Goal: Task Accomplishment & Management: Use online tool/utility

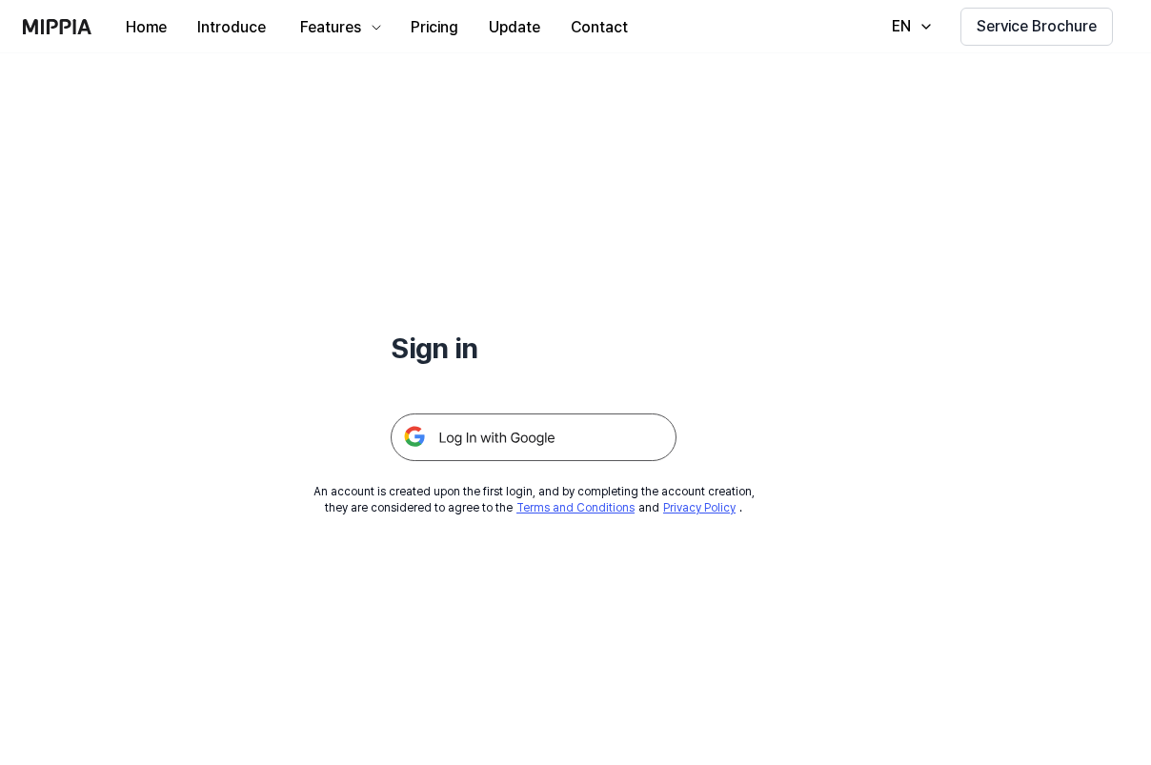
click at [505, 442] on img at bounding box center [534, 437] width 286 height 48
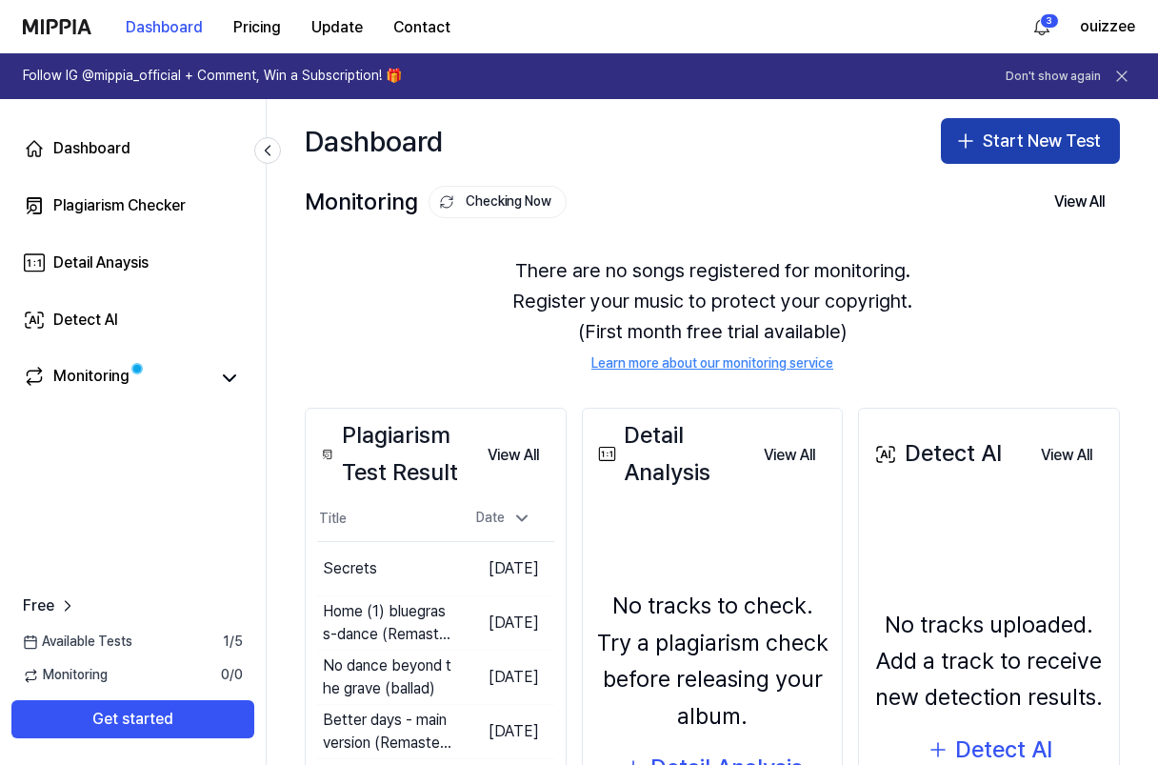
click at [985, 149] on button "Start New Test" at bounding box center [1030, 141] width 179 height 46
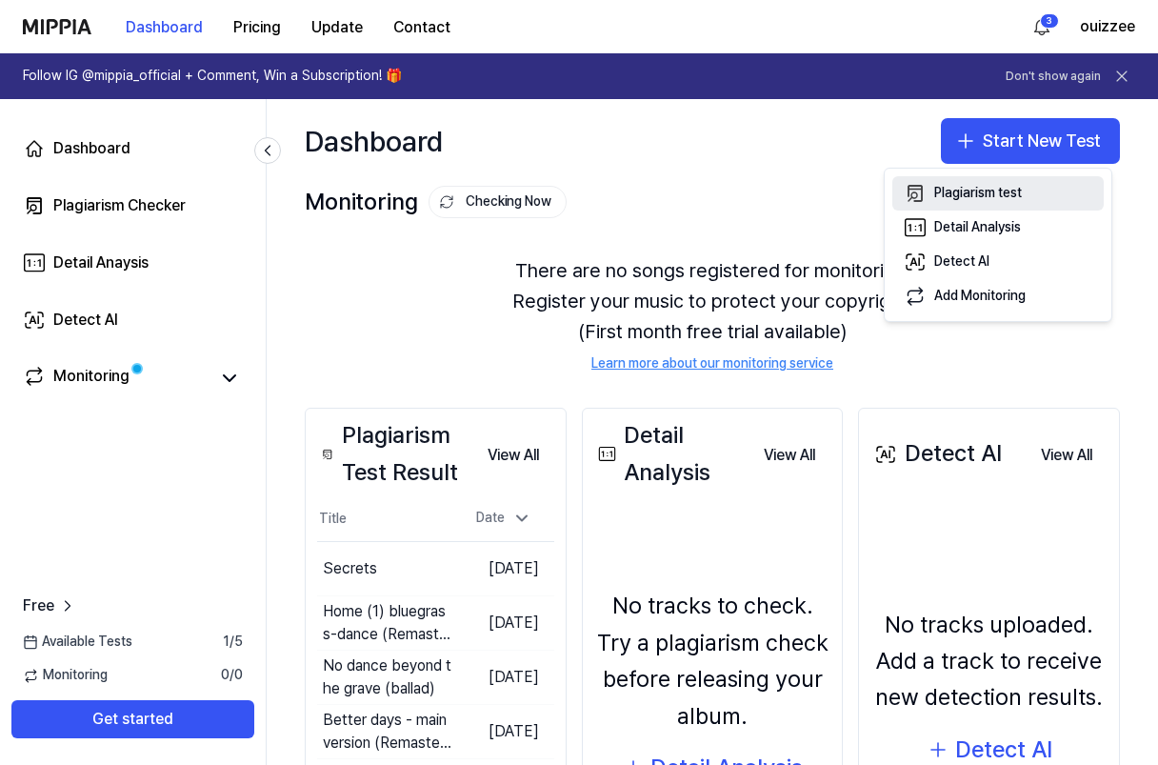
click at [954, 190] on div "Plagiarism test" at bounding box center [978, 193] width 88 height 19
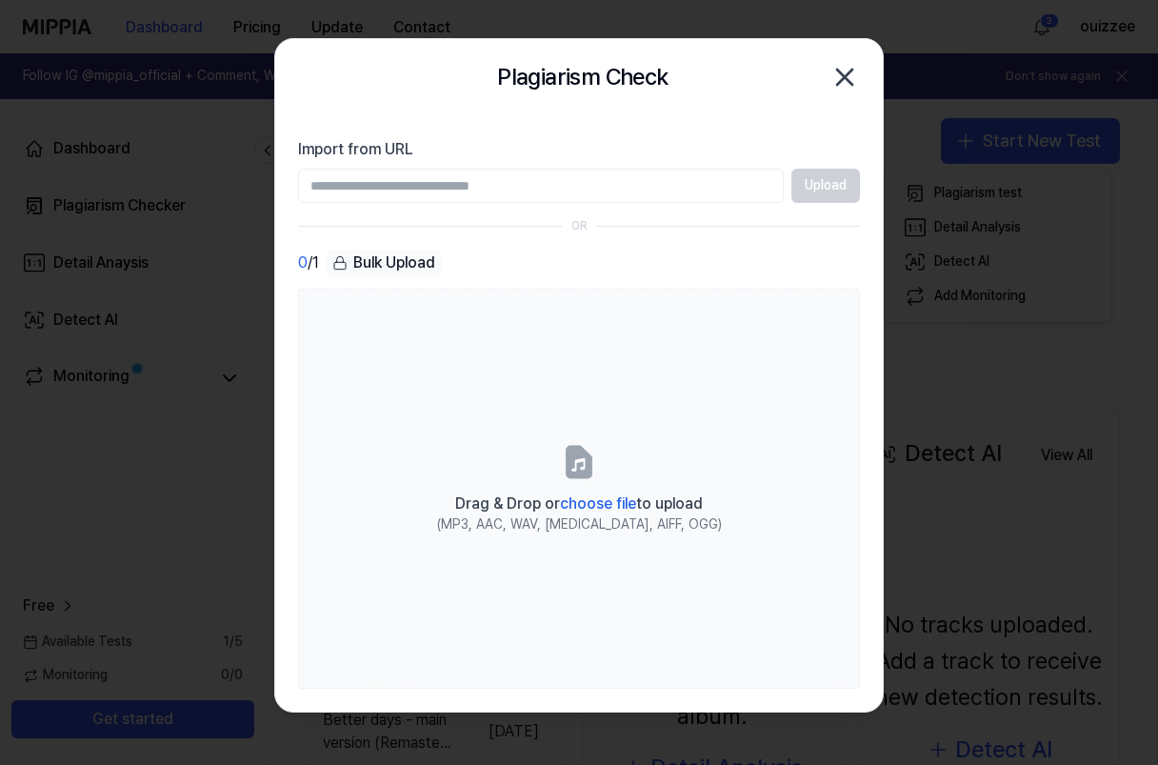
click at [371, 184] on input "Import from URL" at bounding box center [541, 186] width 486 height 34
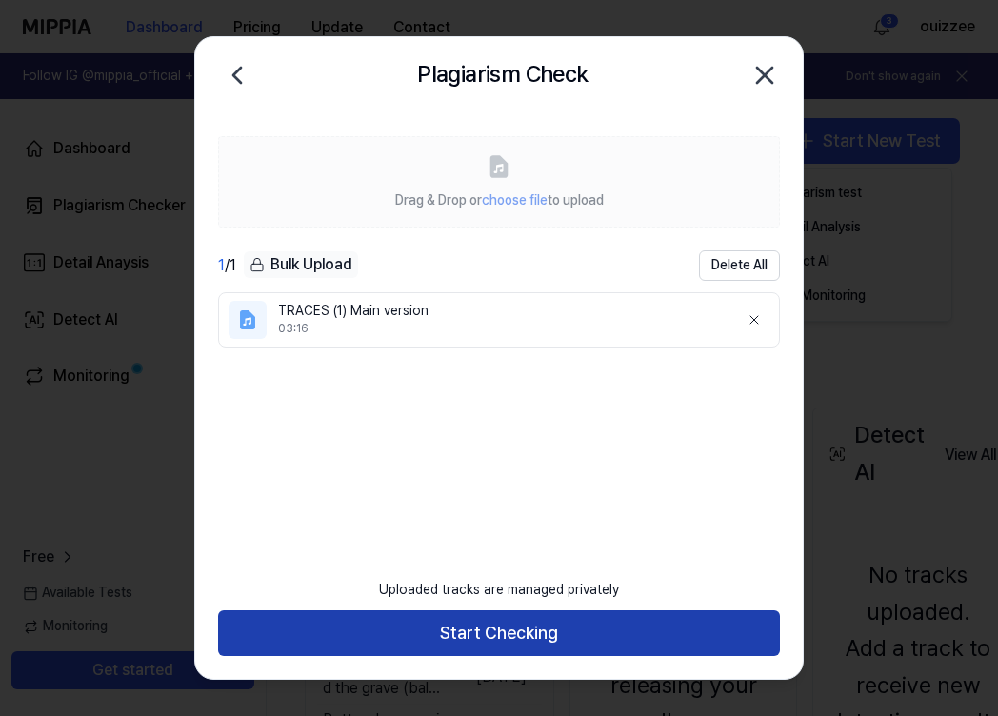
click at [486, 630] on button "Start Checking" at bounding box center [499, 634] width 562 height 46
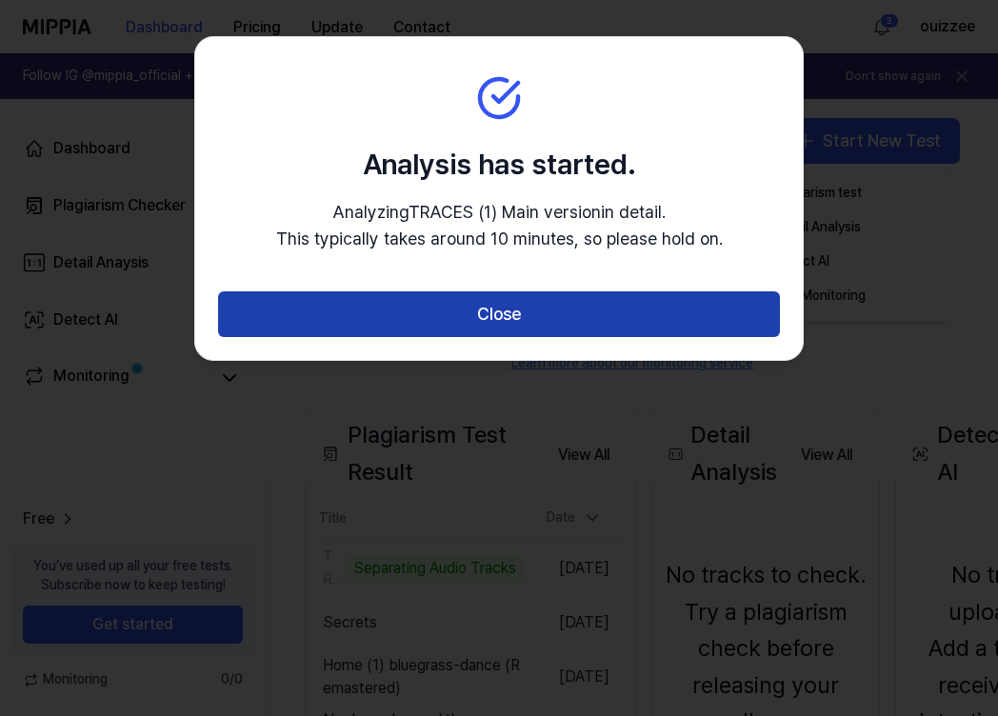
click at [501, 317] on button "Close" at bounding box center [499, 314] width 562 height 46
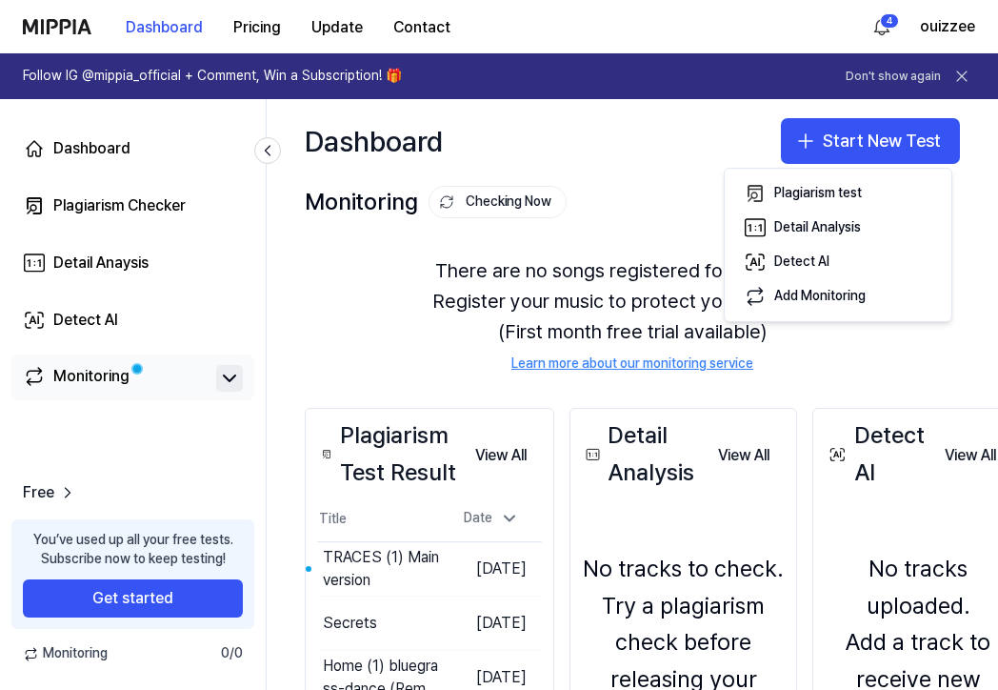
click at [230, 380] on icon at bounding box center [229, 378] width 11 height 6
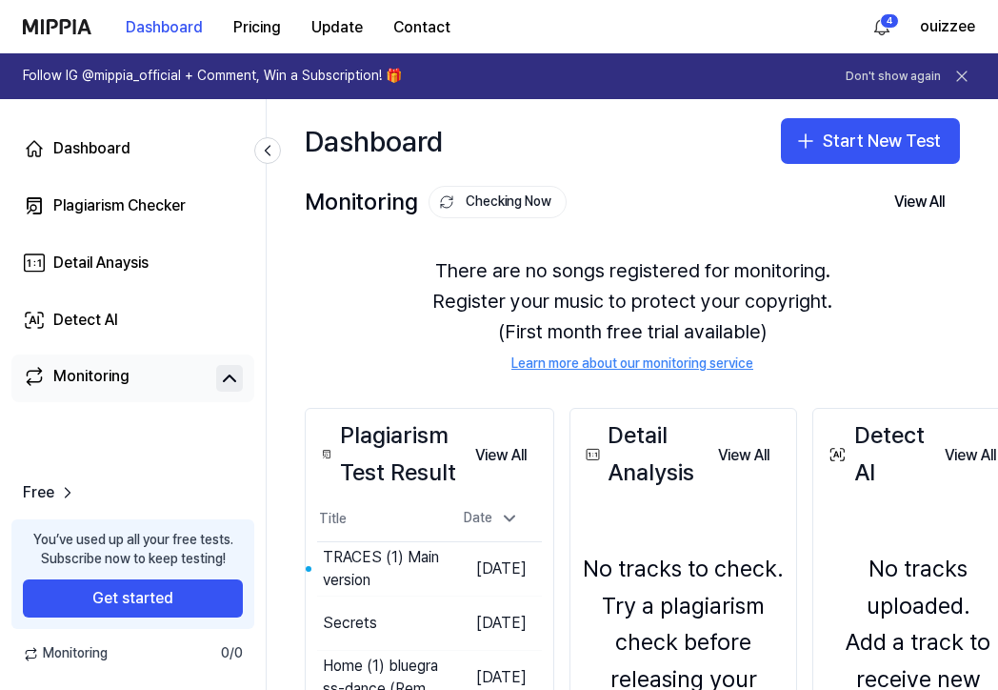
click at [230, 380] on icon at bounding box center [229, 378] width 23 height 23
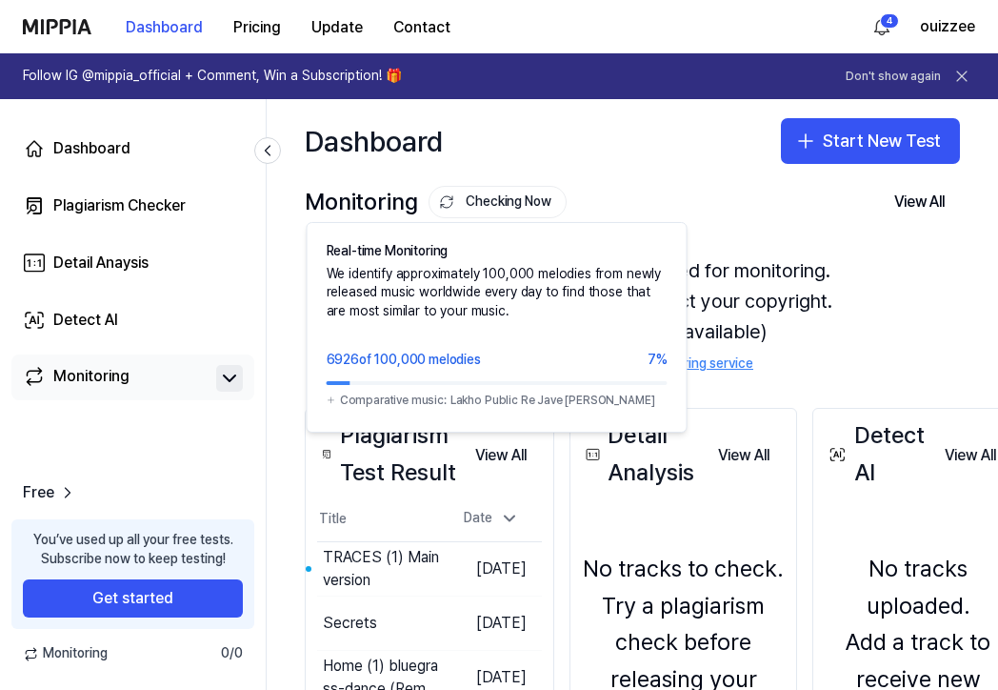
click at [494, 198] on button "Checking Now" at bounding box center [498, 202] width 138 height 32
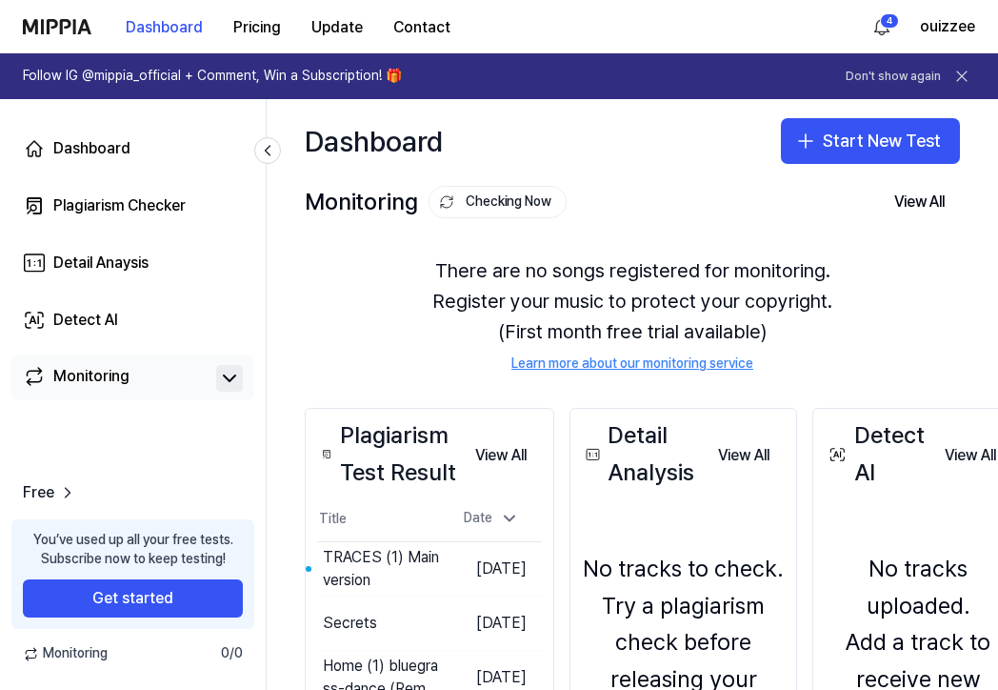
click at [494, 198] on button "Checking Now" at bounding box center [498, 202] width 138 height 32
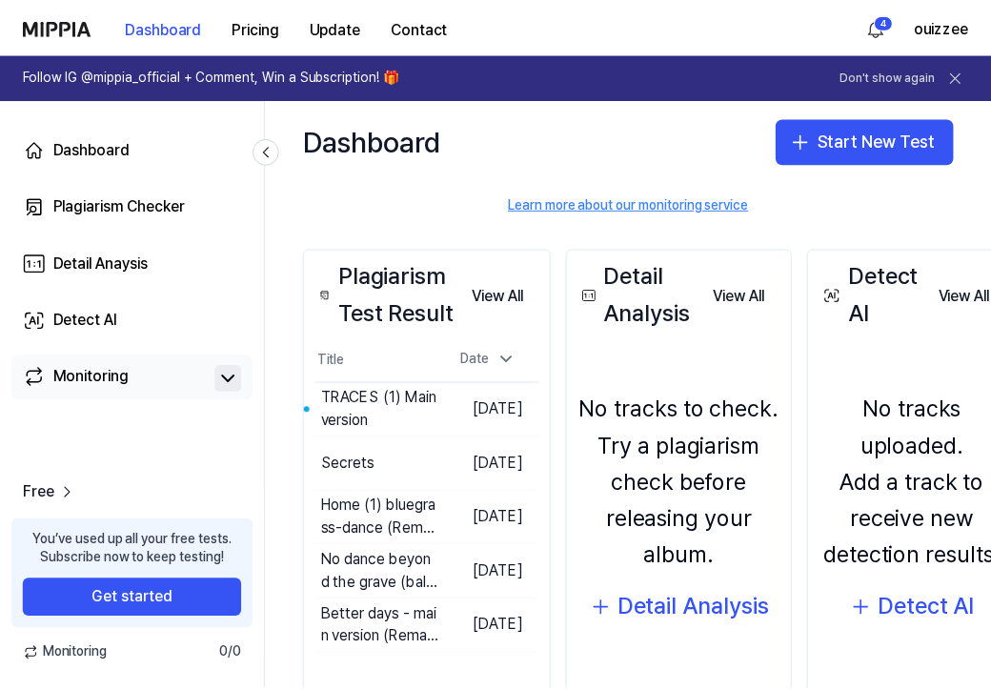
scroll to position [166, 0]
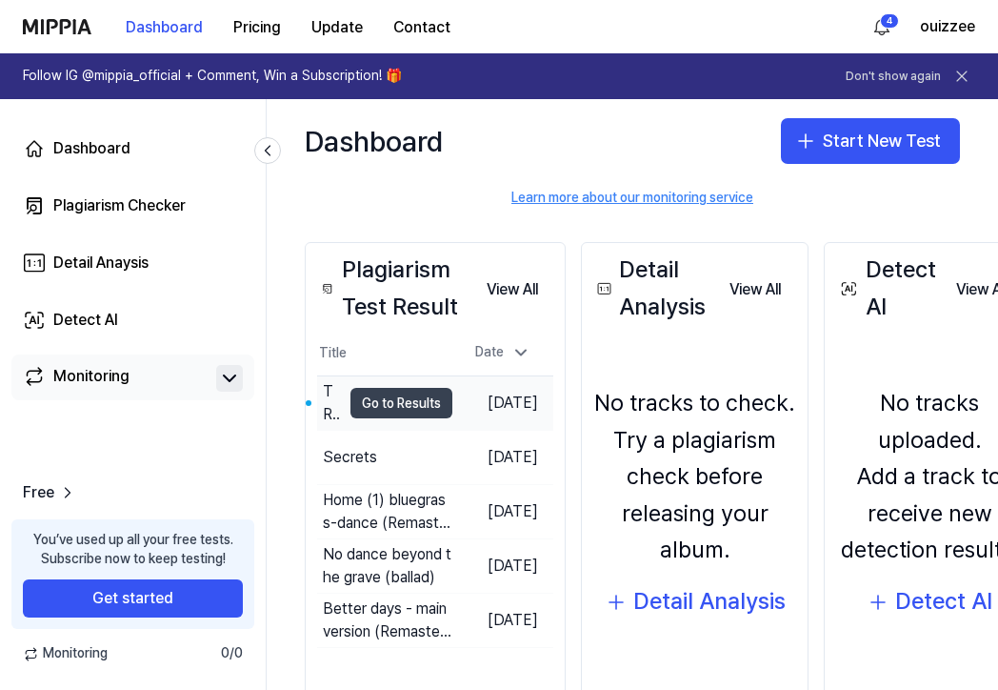
click at [410, 401] on button "Go to Results" at bounding box center [402, 403] width 102 height 30
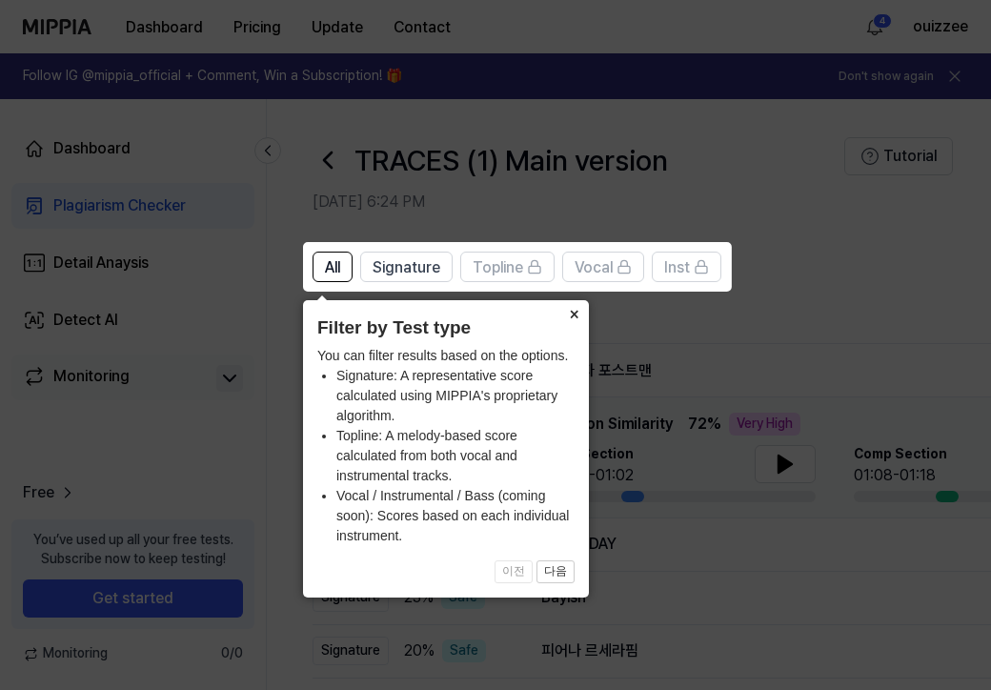
click at [572, 313] on button "×" at bounding box center [573, 313] width 30 height 27
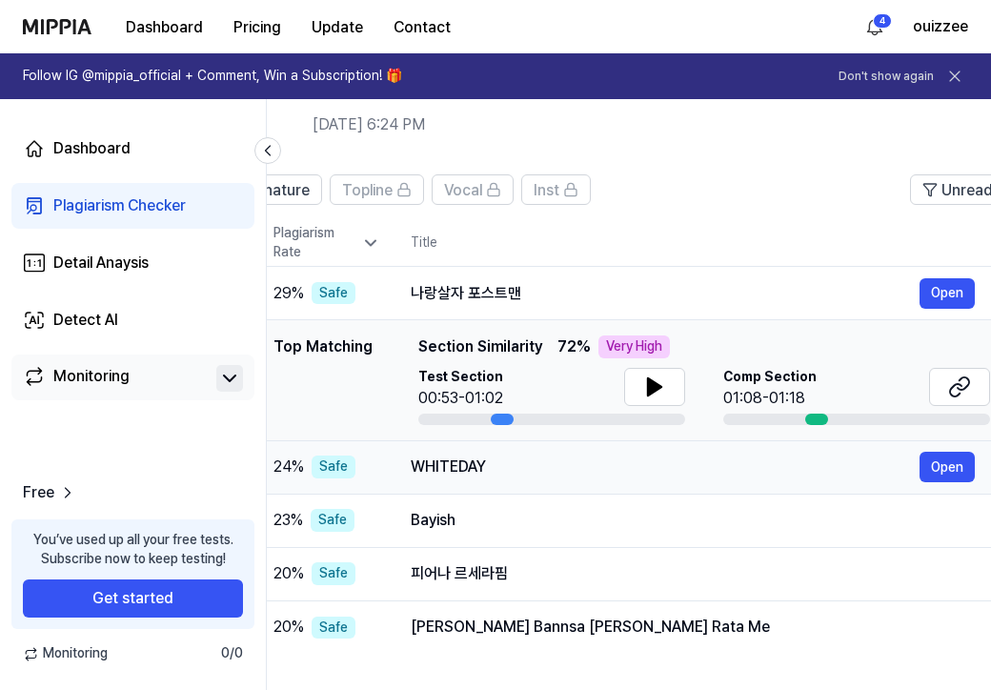
scroll to position [0, 131]
click at [962, 387] on icon at bounding box center [958, 386] width 23 height 23
click at [647, 390] on icon at bounding box center [653, 386] width 13 height 17
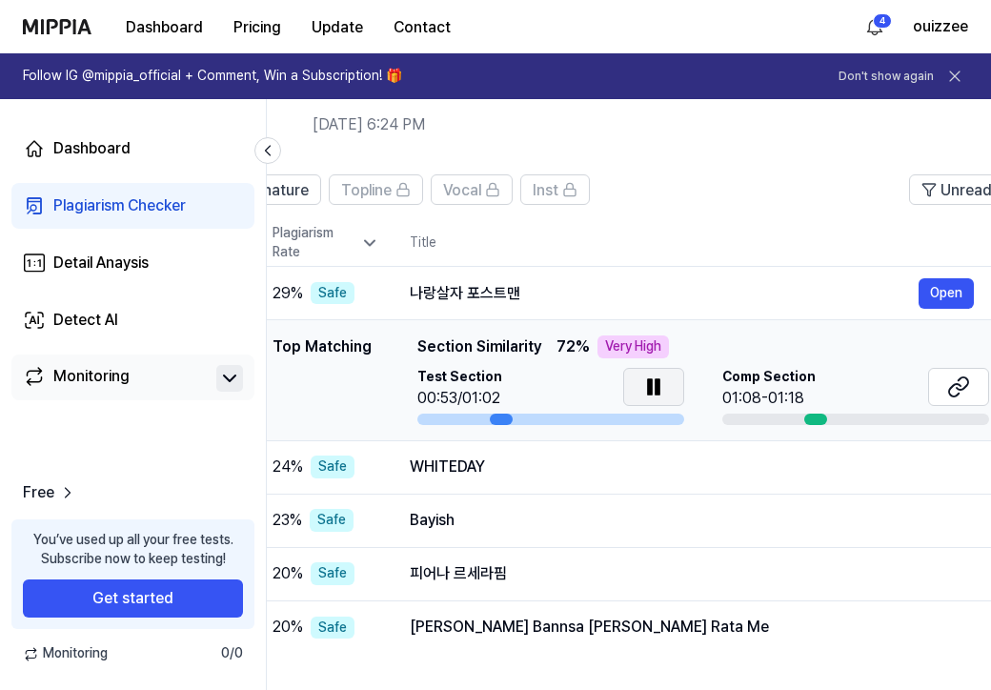
click at [490, 416] on div at bounding box center [501, 418] width 23 height 11
click at [658, 385] on icon at bounding box center [657, 386] width 4 height 15
click at [658, 385] on icon at bounding box center [653, 386] width 23 height 23
click at [658, 385] on icon at bounding box center [657, 386] width 4 height 15
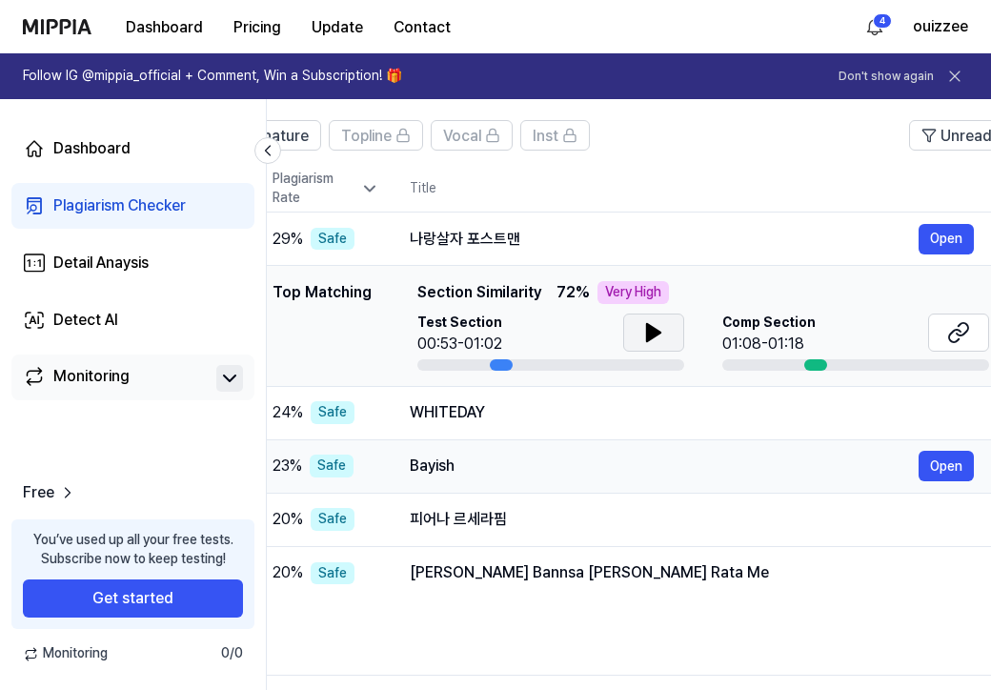
scroll to position [135, 0]
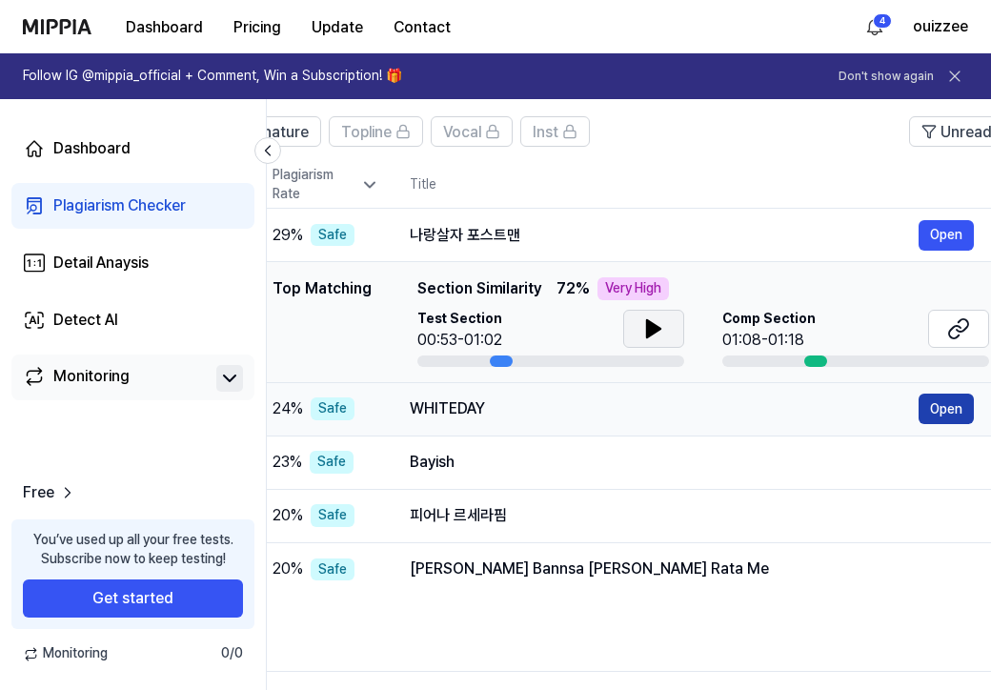
click at [947, 403] on button "Open" at bounding box center [945, 408] width 55 height 30
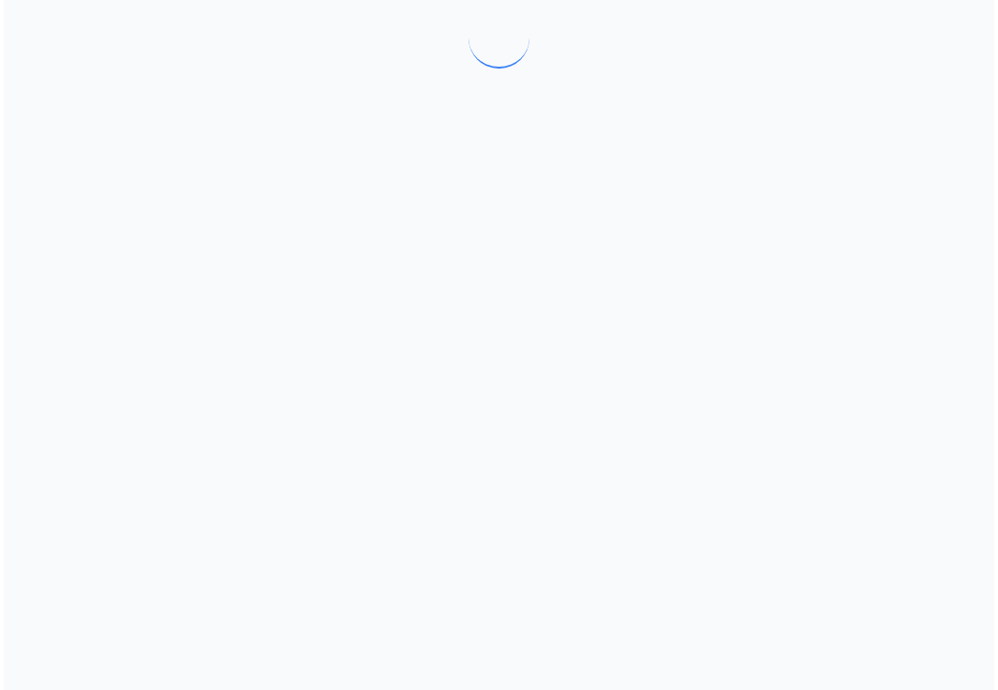
scroll to position [0, 0]
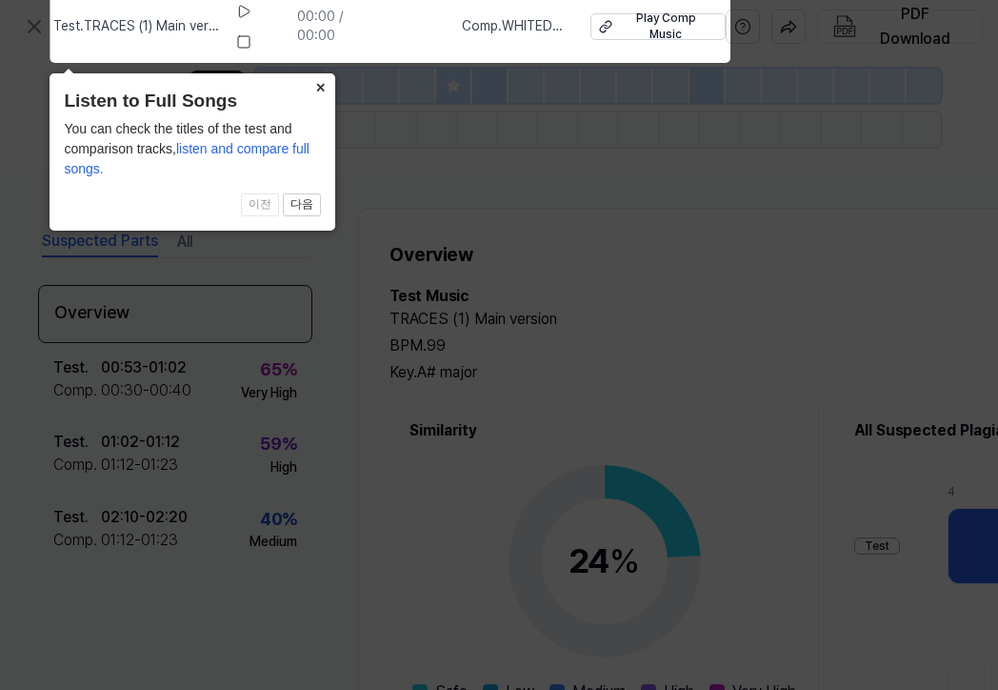
click at [321, 85] on button "×" at bounding box center [320, 86] width 30 height 27
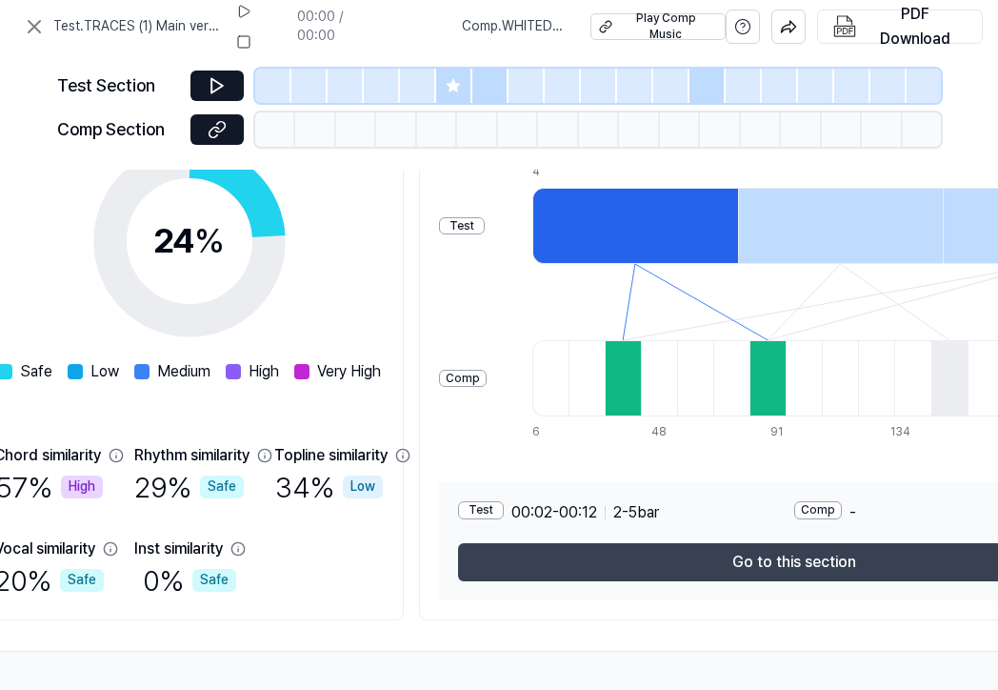
click at [763, 554] on button "Go to this section" at bounding box center [794, 562] width 672 height 38
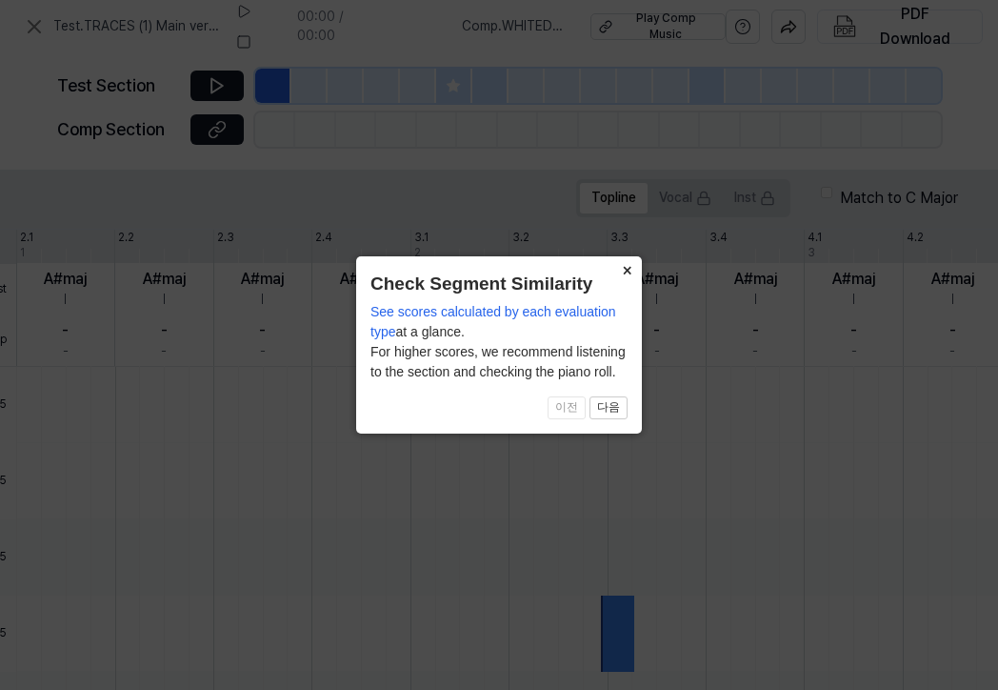
click at [628, 271] on button "×" at bounding box center [627, 269] width 30 height 27
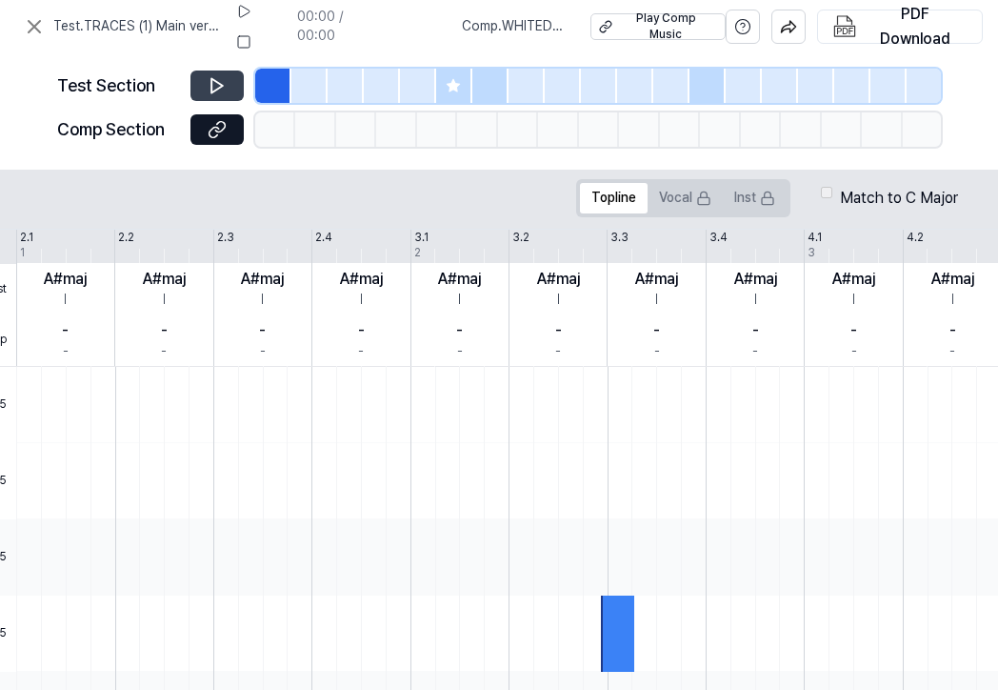
click at [219, 81] on icon at bounding box center [217, 85] width 19 height 19
click at [219, 81] on icon at bounding box center [220, 85] width 3 height 12
click at [214, 130] on icon at bounding box center [217, 129] width 19 height 19
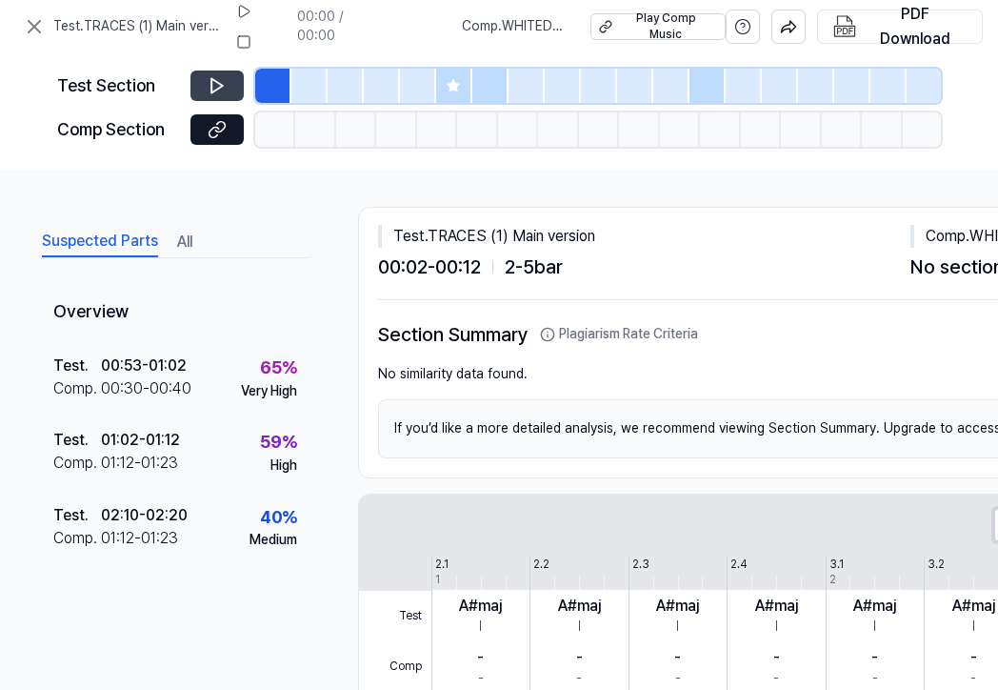
scroll to position [1, 0]
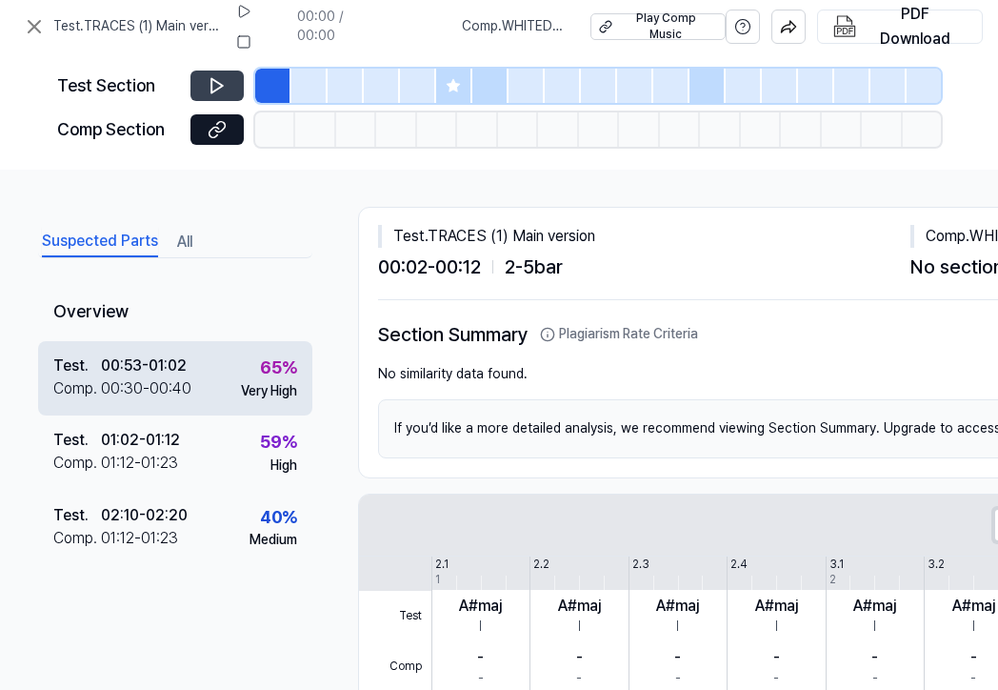
click at [263, 367] on div "65 %" at bounding box center [278, 368] width 37 height 28
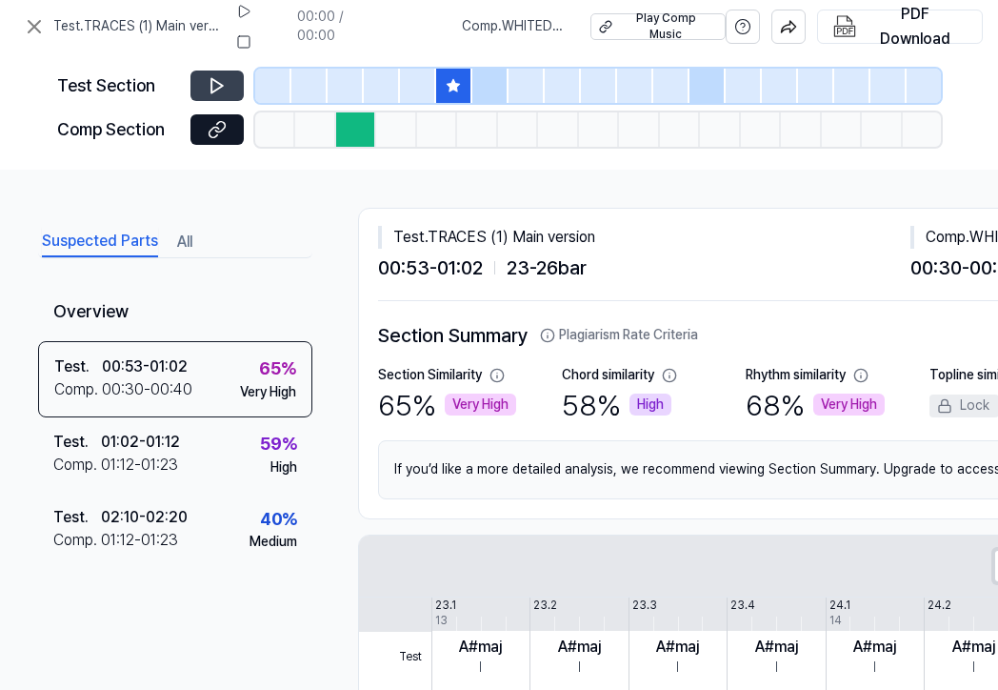
scroll to position [0, 0]
click at [459, 84] on icon at bounding box center [453, 85] width 12 height 12
click at [218, 83] on icon at bounding box center [216, 86] width 11 height 14
click at [241, 25] on button at bounding box center [244, 11] width 30 height 30
click at [223, 83] on icon at bounding box center [217, 85] width 19 height 19
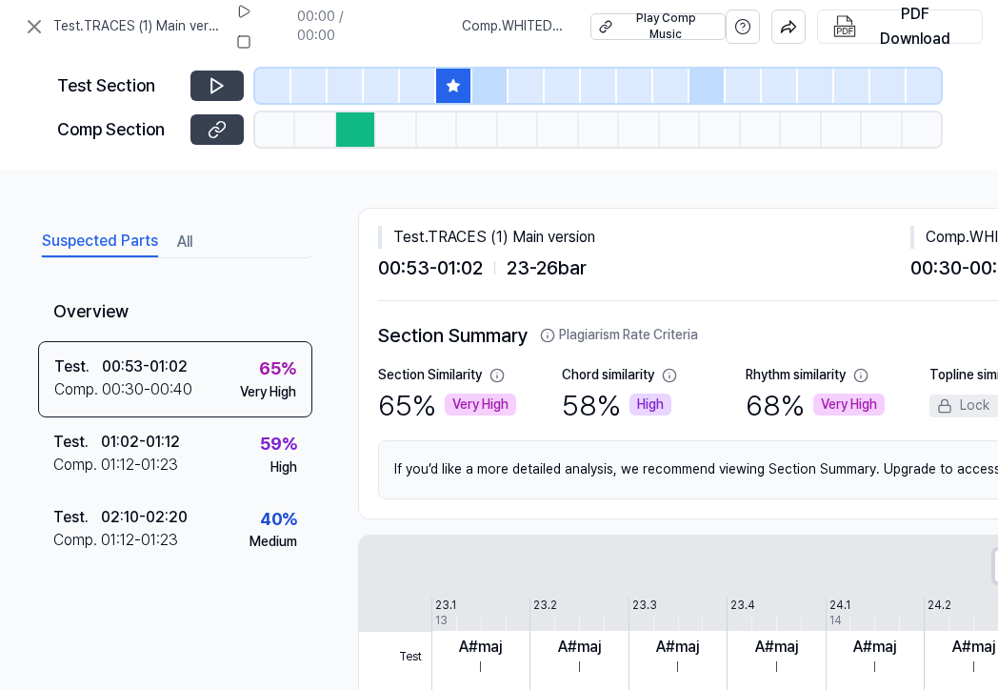
click at [223, 121] on icon at bounding box center [220, 126] width 10 height 10
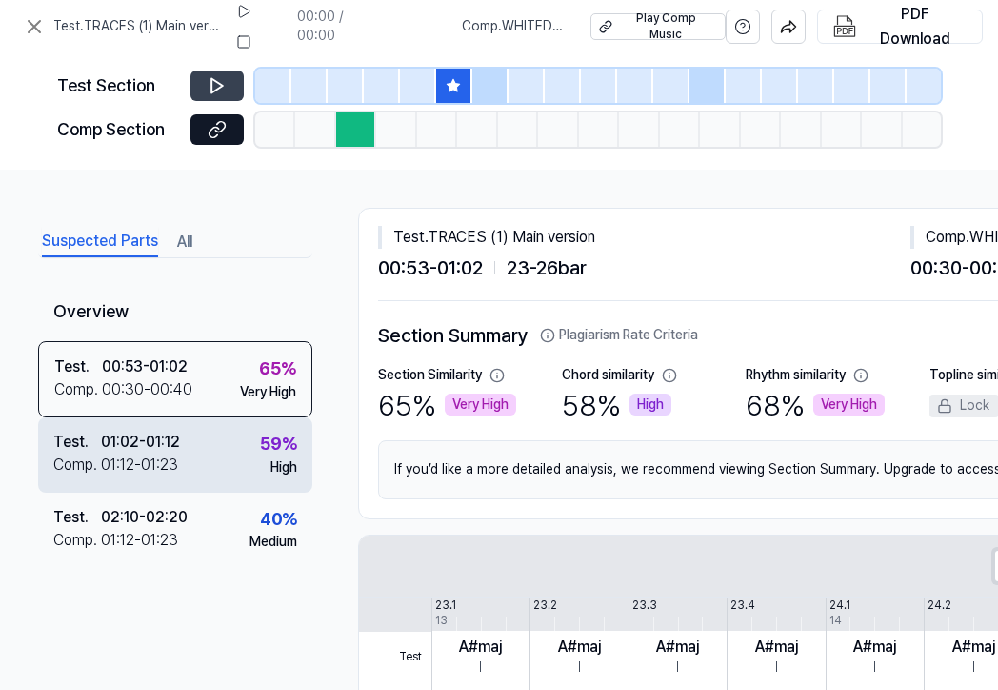
click at [257, 456] on div "Test . 01:02 - 01:12 Comp . 01:12 - 01:23 59 % High" at bounding box center [175, 454] width 274 height 74
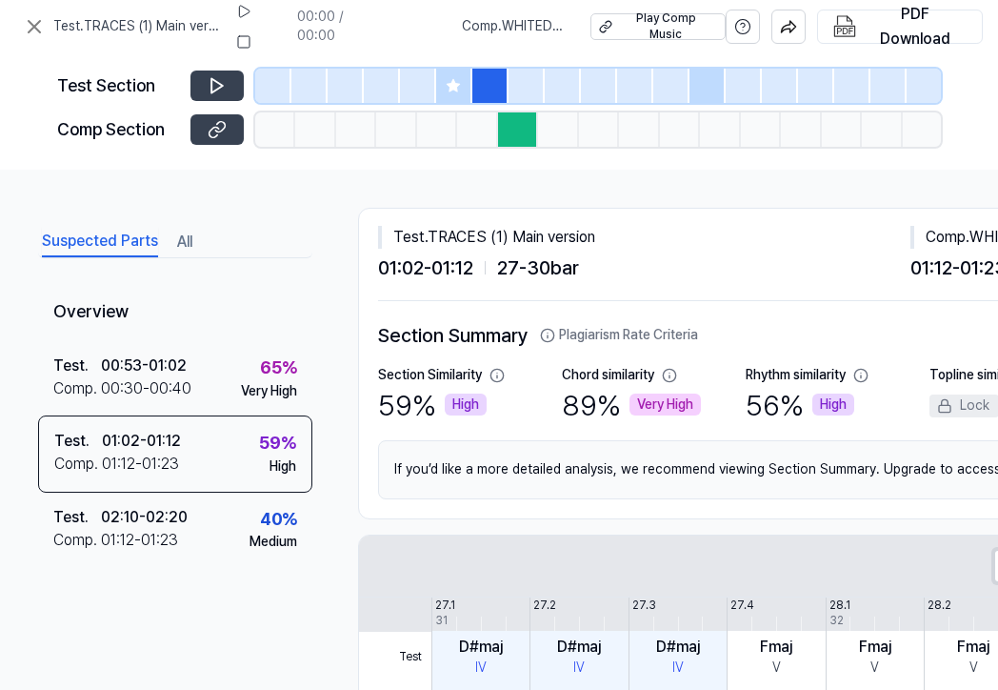
click at [222, 134] on icon at bounding box center [217, 129] width 19 height 19
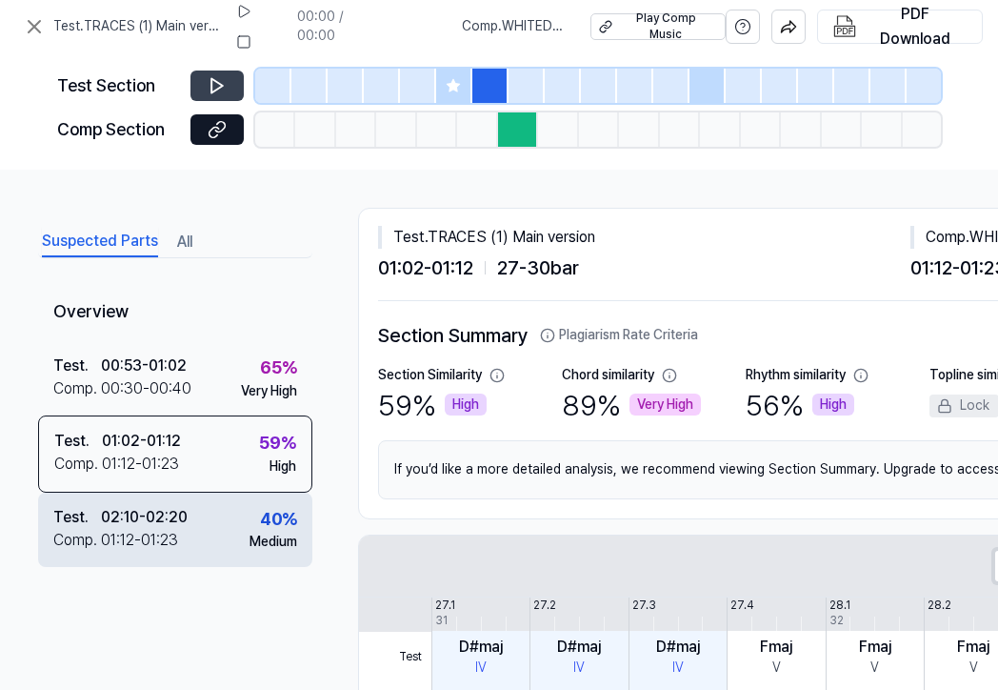
click at [185, 514] on div "02:10 - 02:20" at bounding box center [144, 517] width 87 height 23
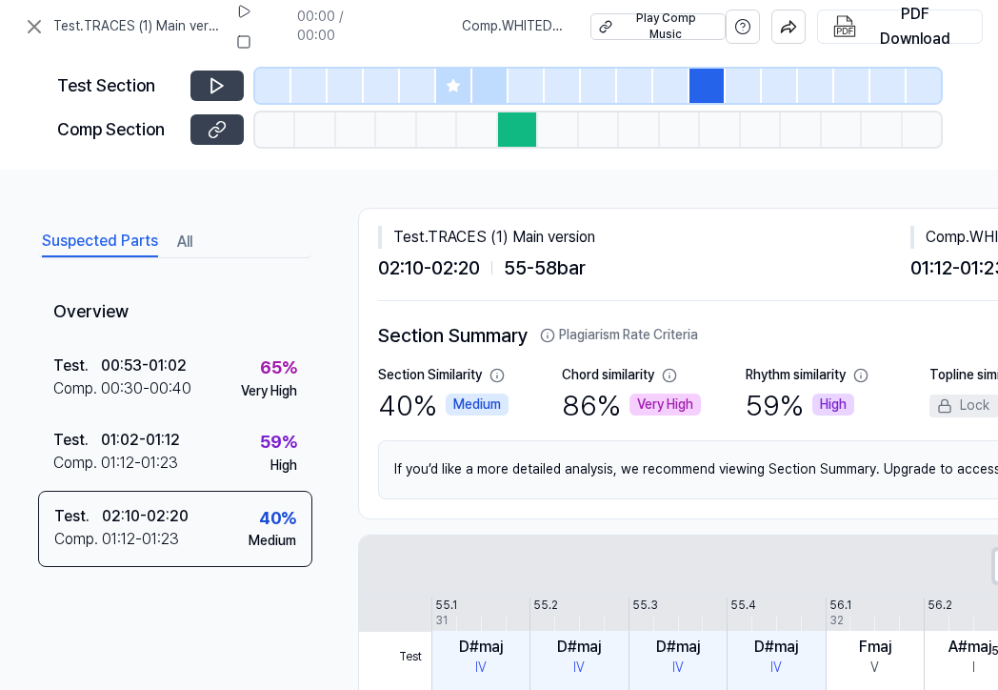
click at [215, 131] on icon at bounding box center [217, 129] width 19 height 19
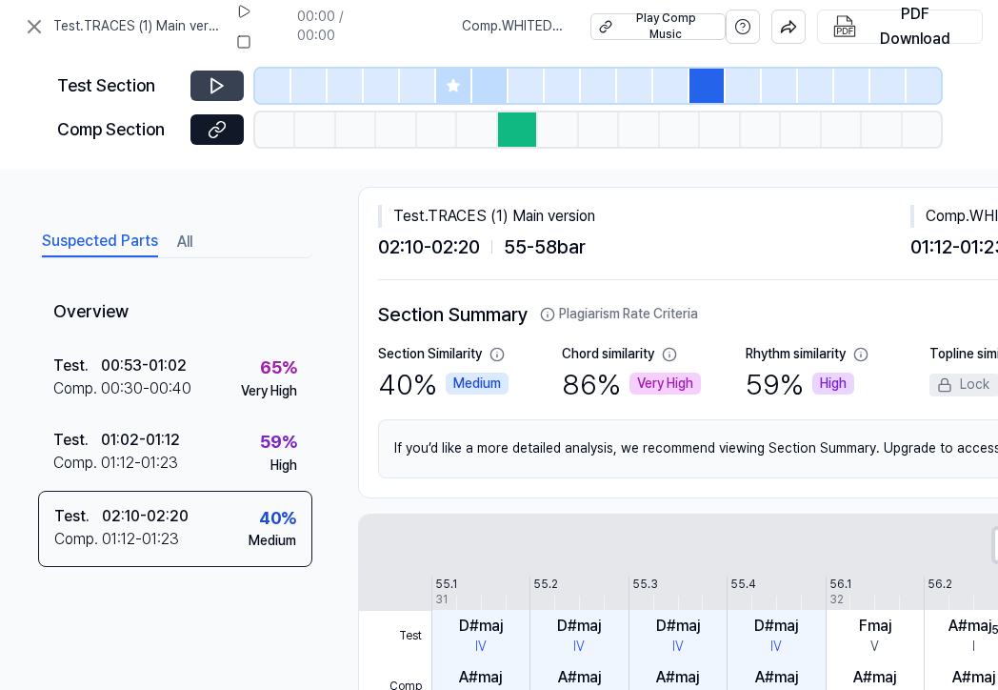
scroll to position [31, 0]
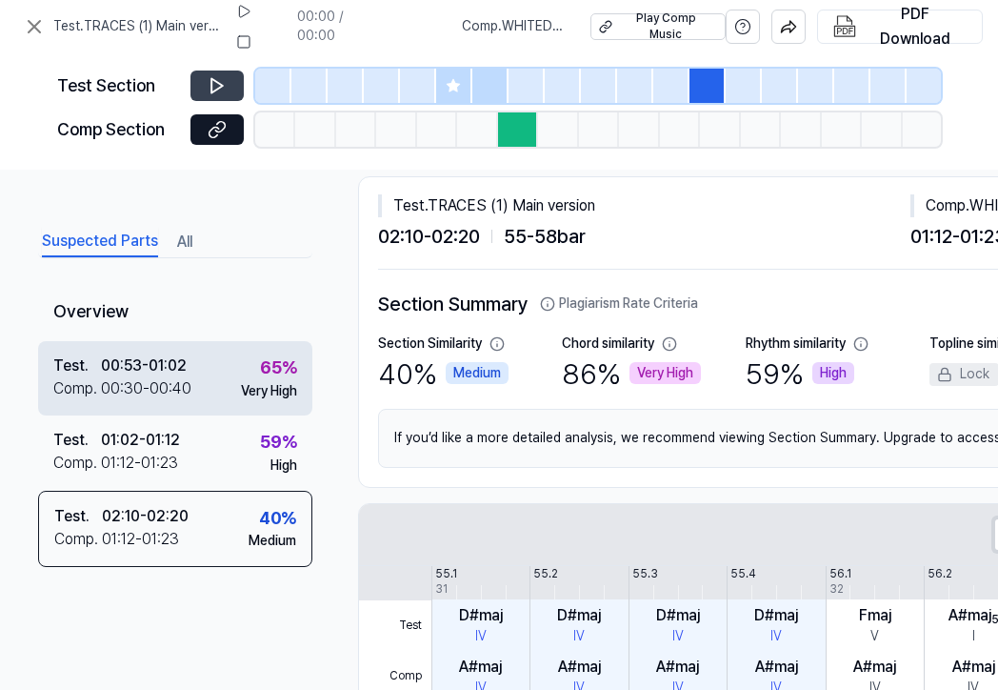
click at [209, 381] on div "Test . 00:53 - 01:02 Comp . 00:30 - 00:40 65 % Very High" at bounding box center [175, 378] width 274 height 74
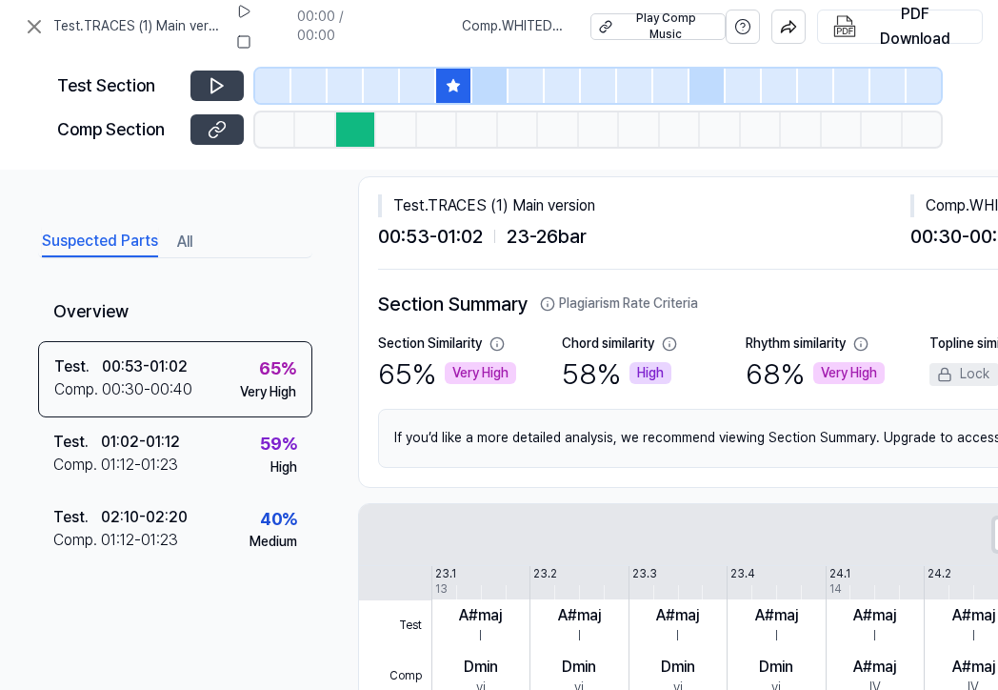
click at [219, 123] on icon at bounding box center [217, 129] width 19 height 19
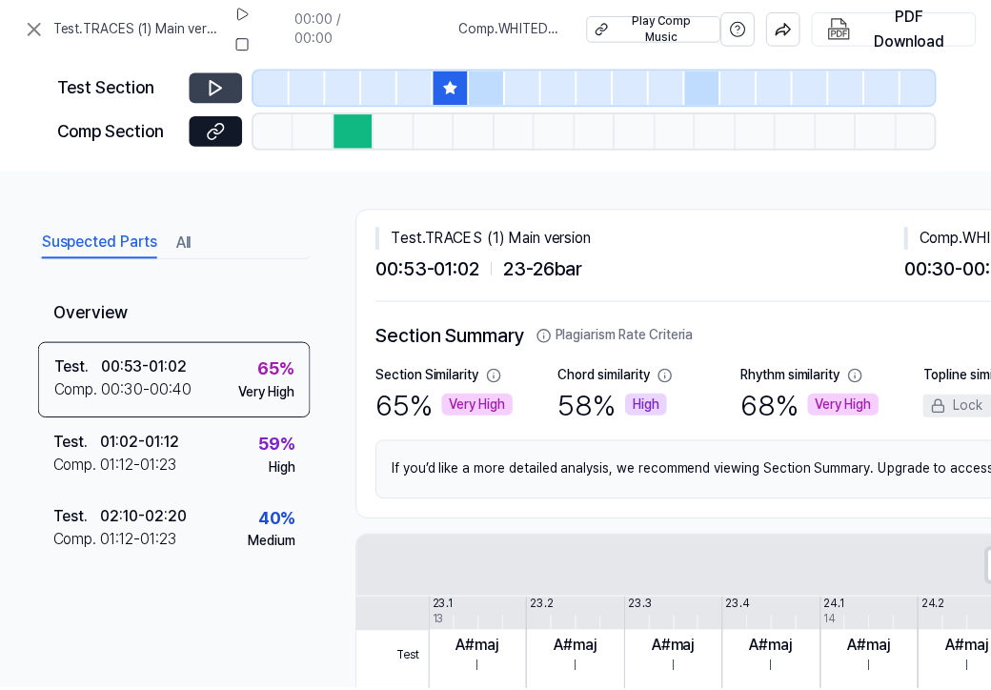
scroll to position [0, 0]
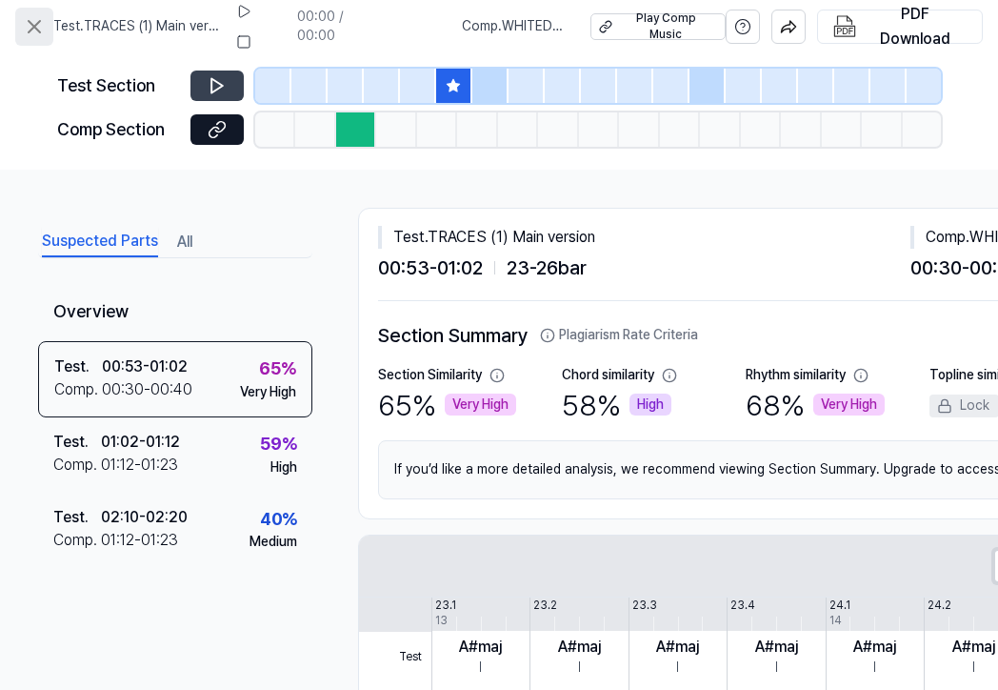
click at [33, 30] on icon at bounding box center [34, 26] width 23 height 23
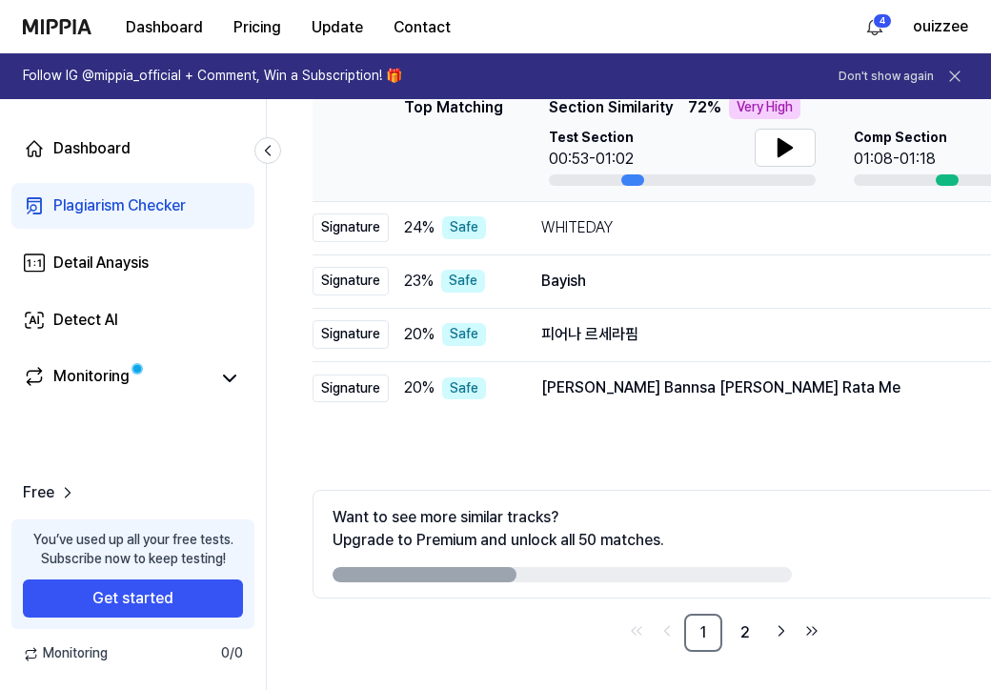
scroll to position [316, 0]
click at [742, 630] on link "2" at bounding box center [745, 632] width 38 height 38
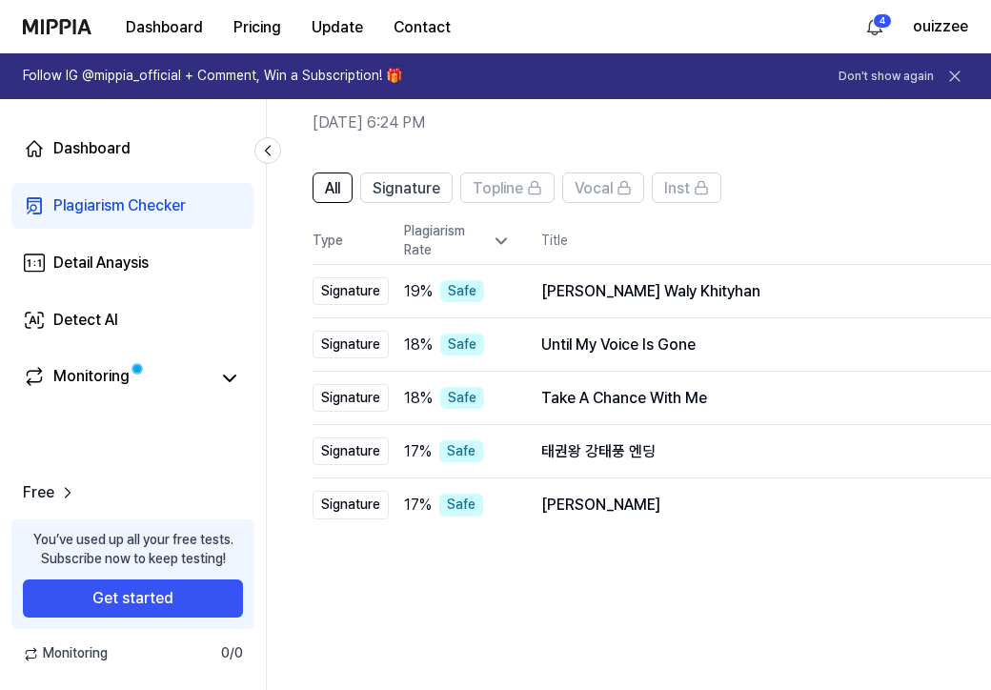
scroll to position [78, 0]
click at [396, 351] on td "18 % Safe" at bounding box center [450, 345] width 122 height 53
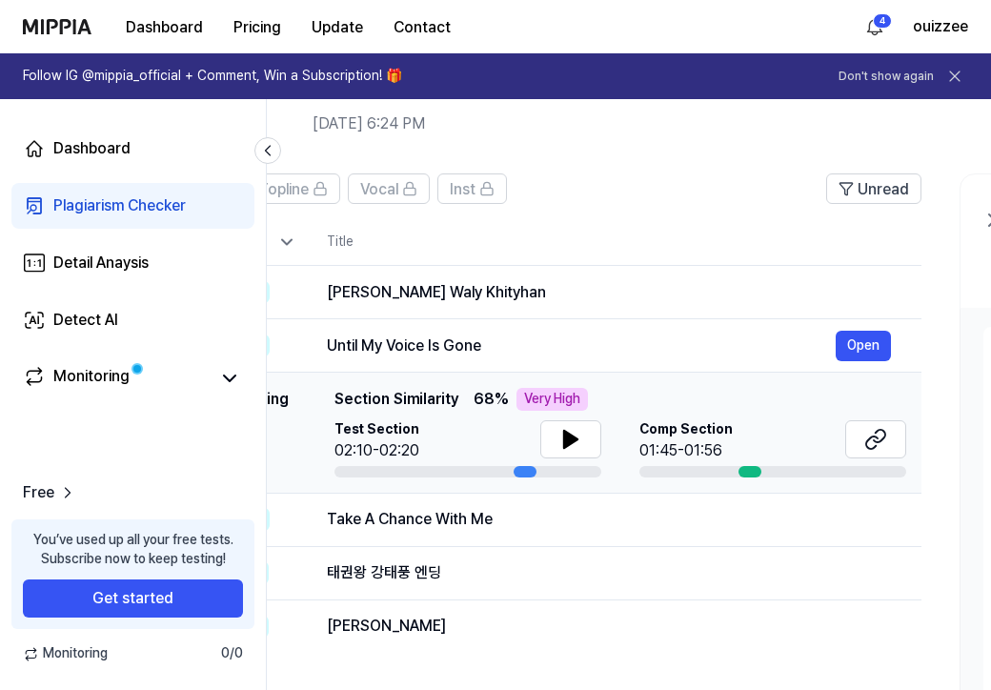
scroll to position [0, 218]
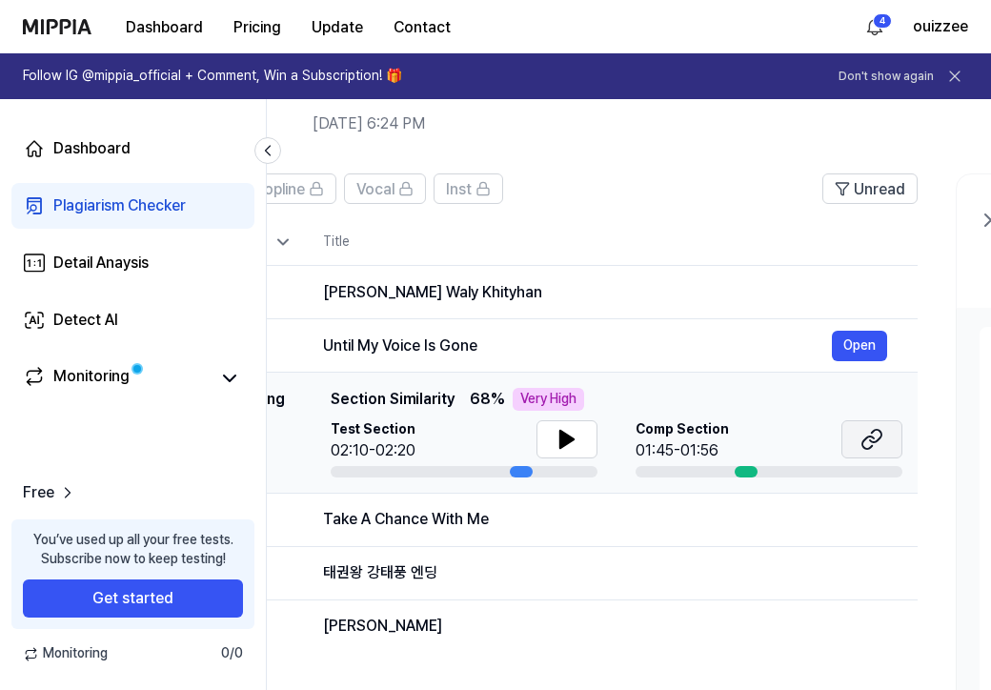
click at [867, 443] on icon at bounding box center [871, 439] width 23 height 23
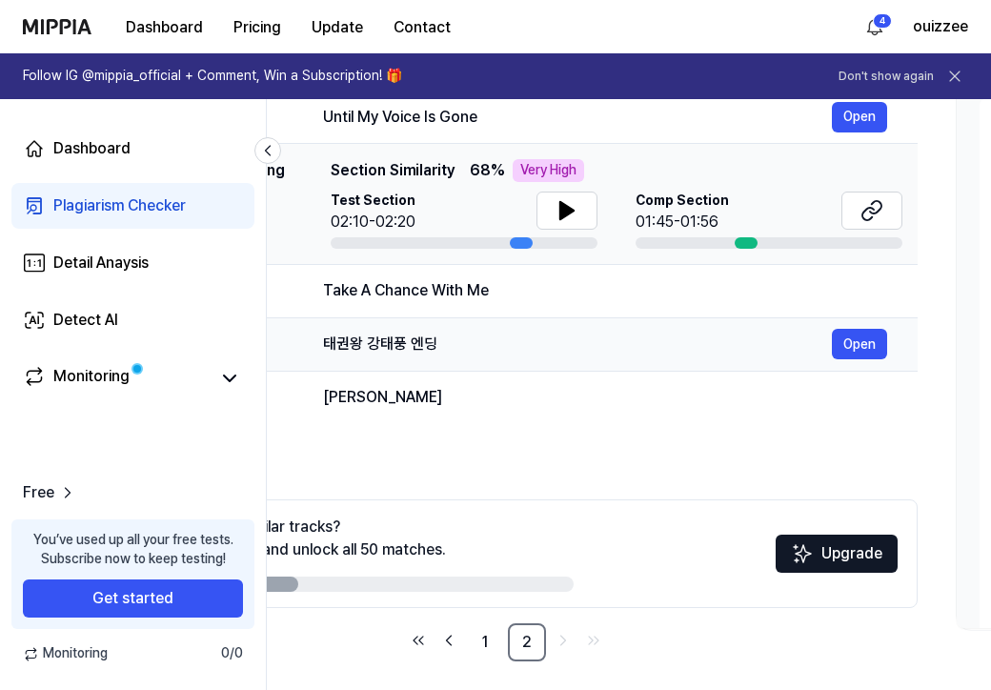
scroll to position [308, 0]
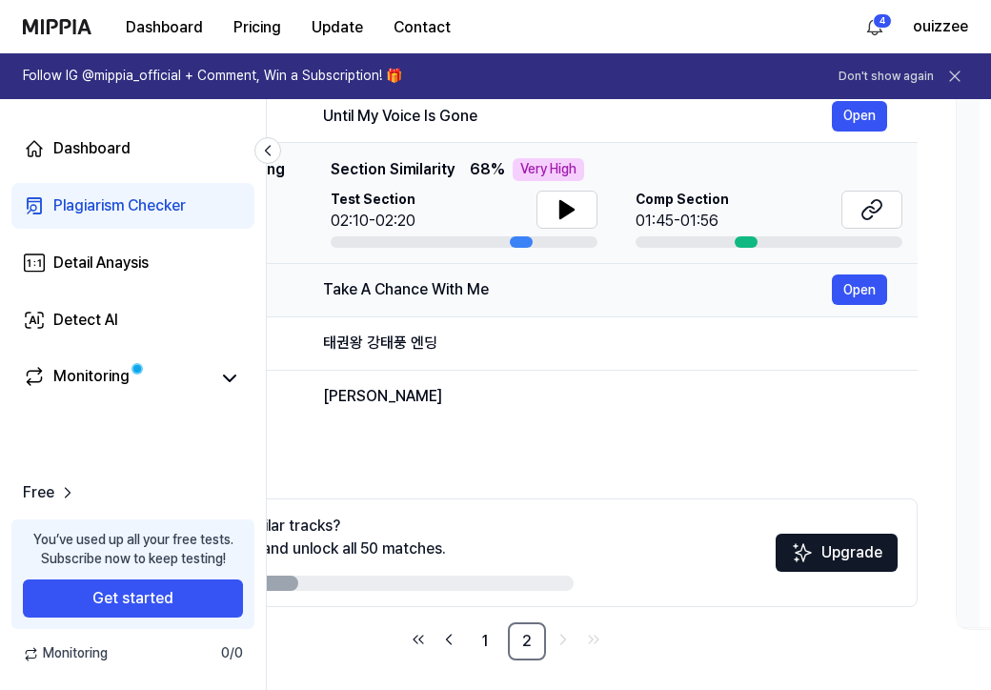
click at [515, 294] on div "Take A Chance With Me" at bounding box center [577, 289] width 509 height 23
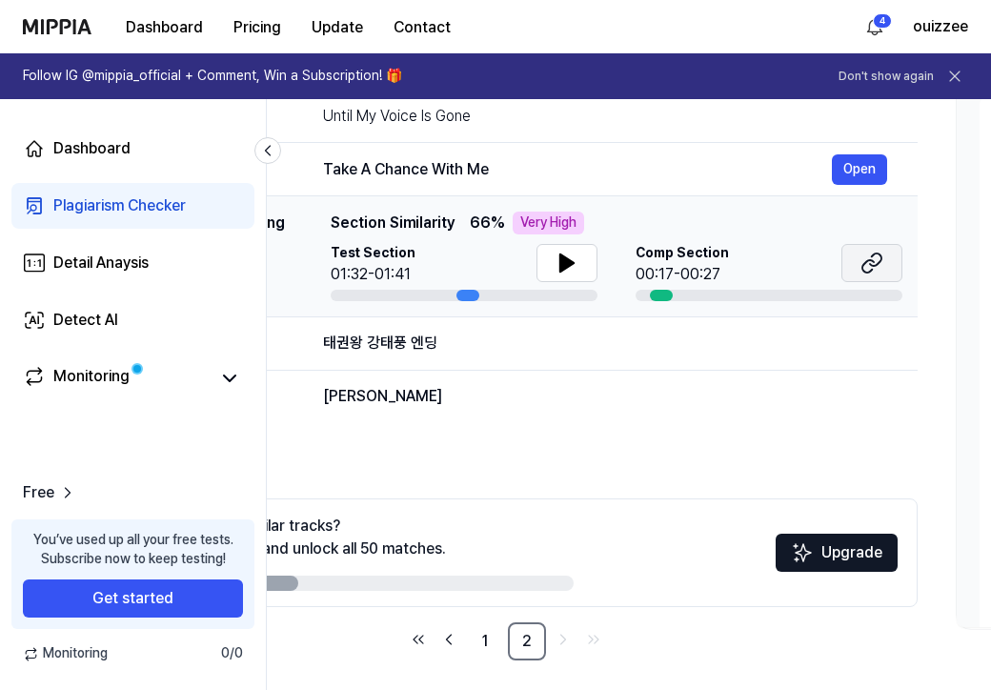
click at [860, 263] on icon at bounding box center [871, 262] width 23 height 23
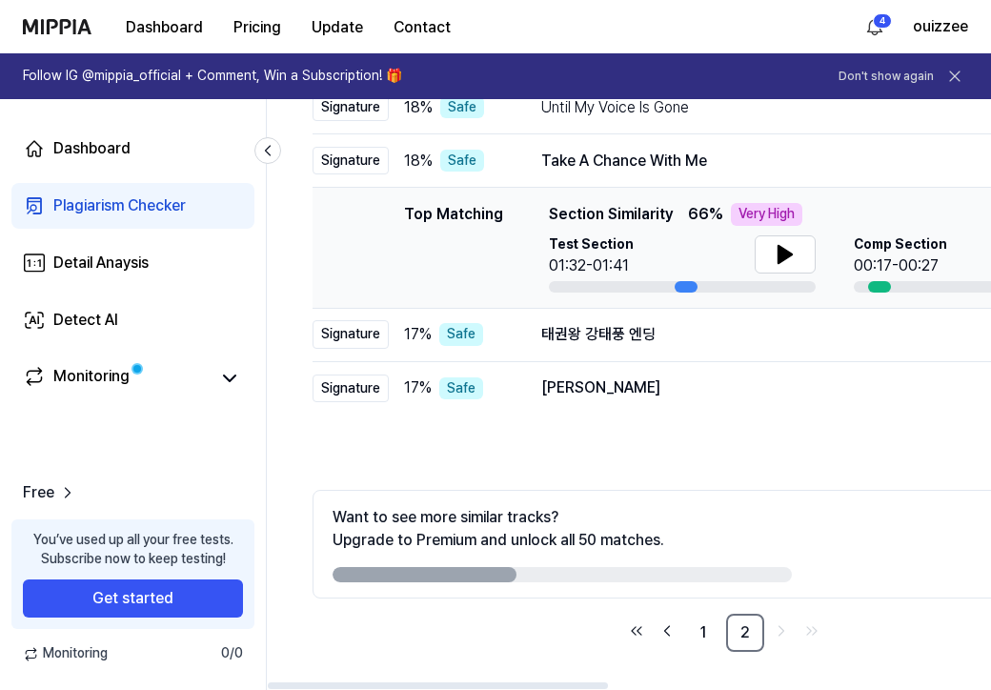
scroll to position [316, 0]
click at [699, 630] on link "1" at bounding box center [703, 632] width 38 height 38
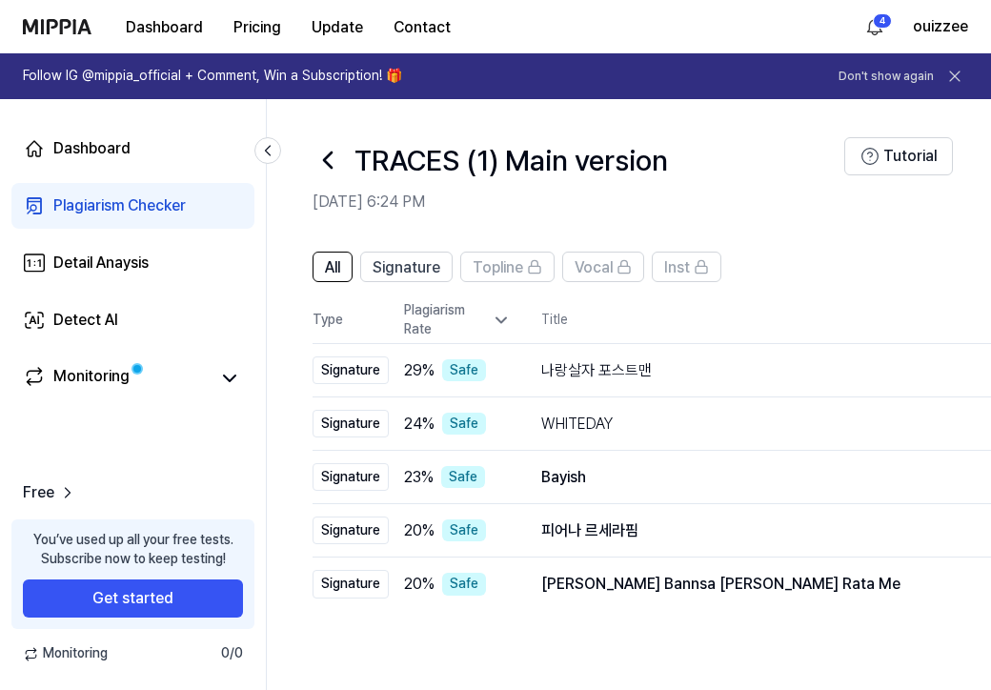
scroll to position [0, 0]
click at [497, 319] on icon at bounding box center [501, 320] width 10 height 5
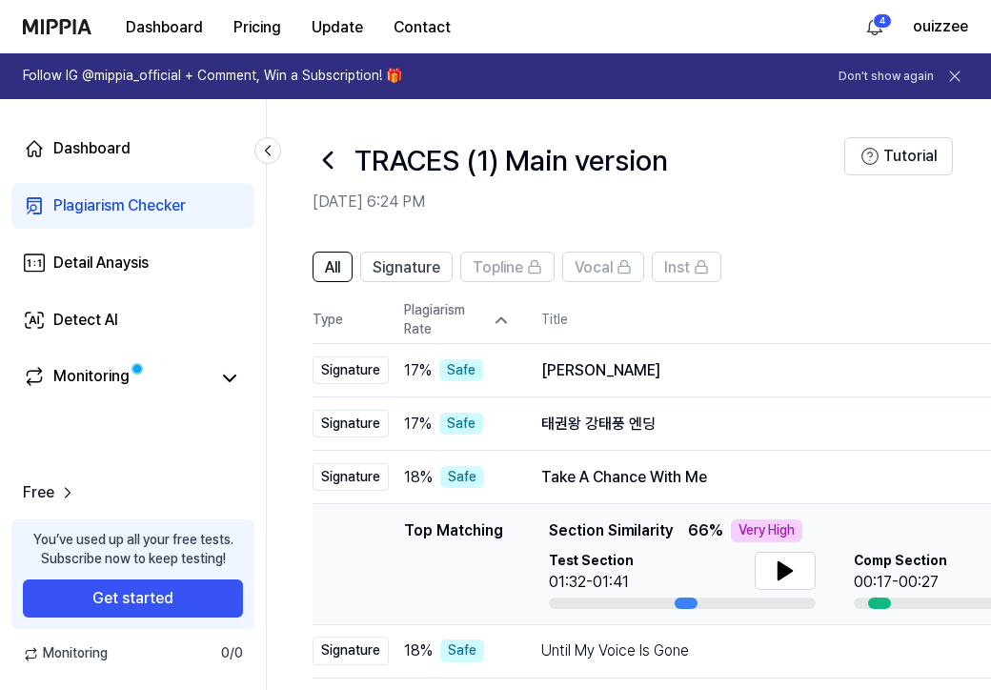
click at [497, 319] on icon at bounding box center [501, 320] width 19 height 19
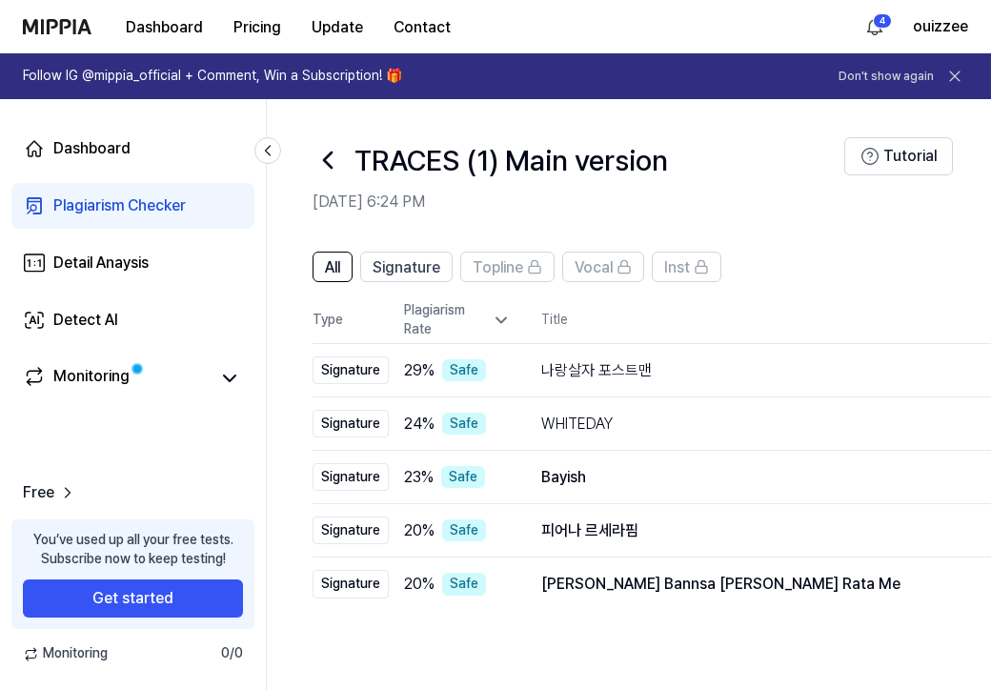
click at [331, 157] on icon at bounding box center [327, 160] width 30 height 30
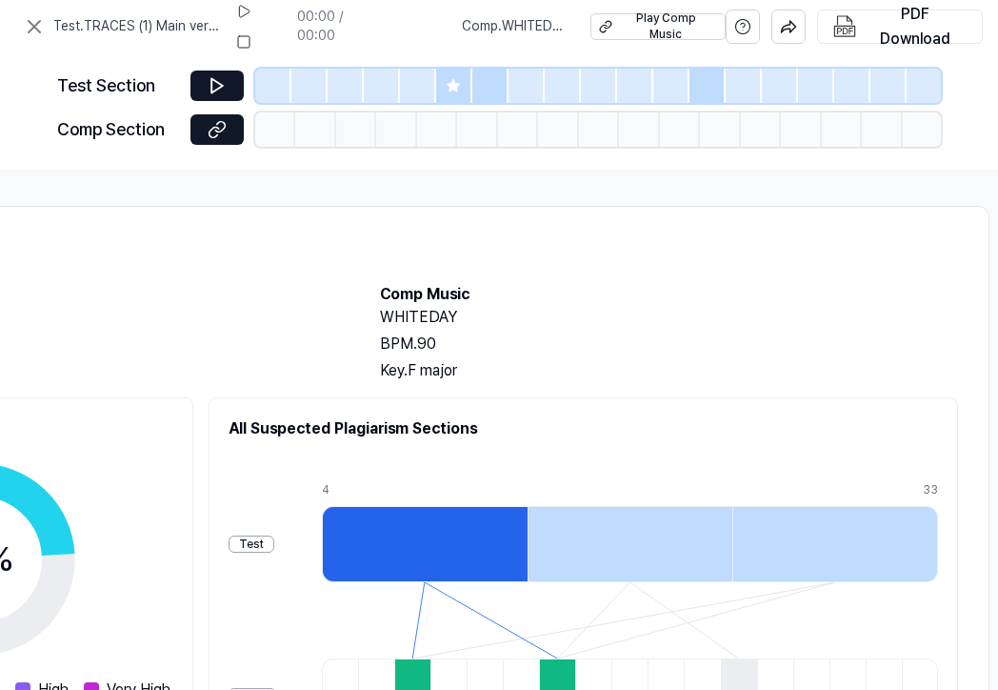
scroll to position [2, 628]
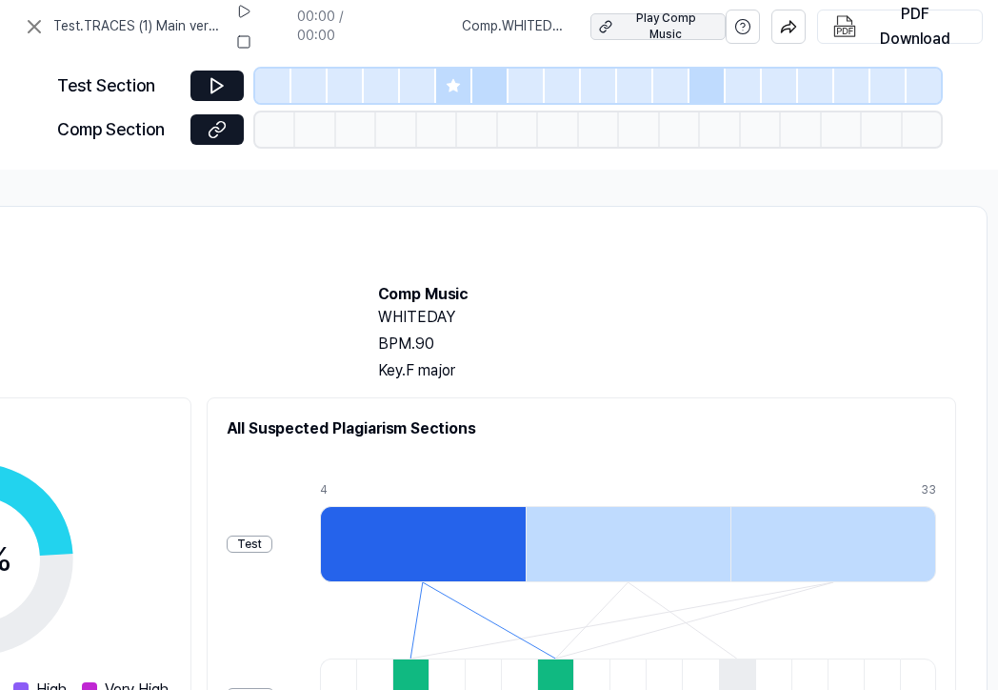
click at [666, 26] on div "Play Comp Music" at bounding box center [665, 26] width 95 height 32
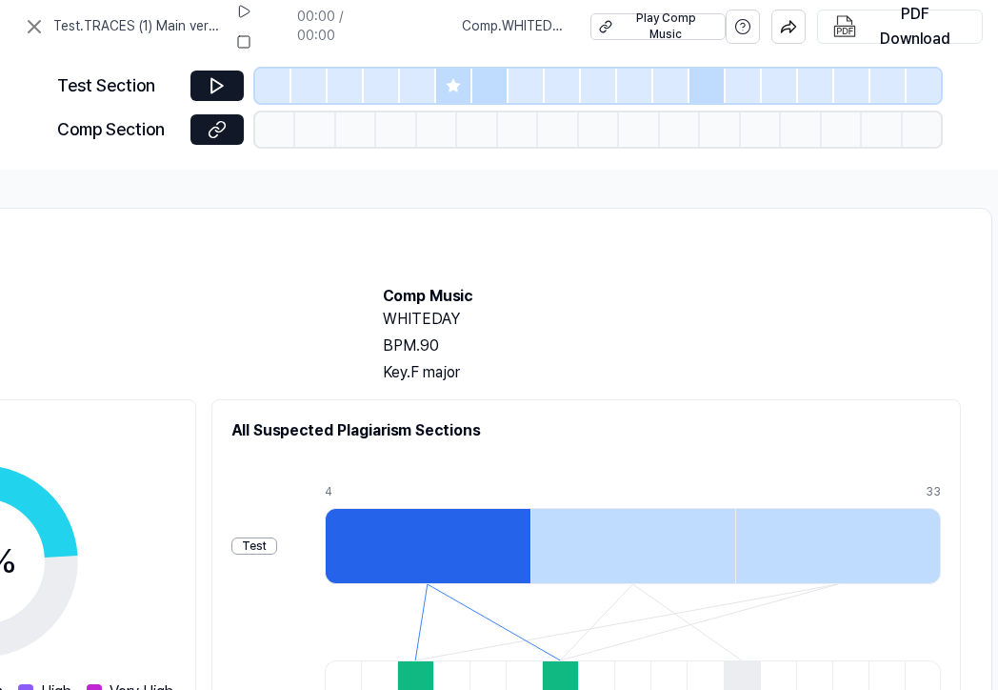
scroll to position [0, 0]
